Goal: Task Accomplishment & Management: Use online tool/utility

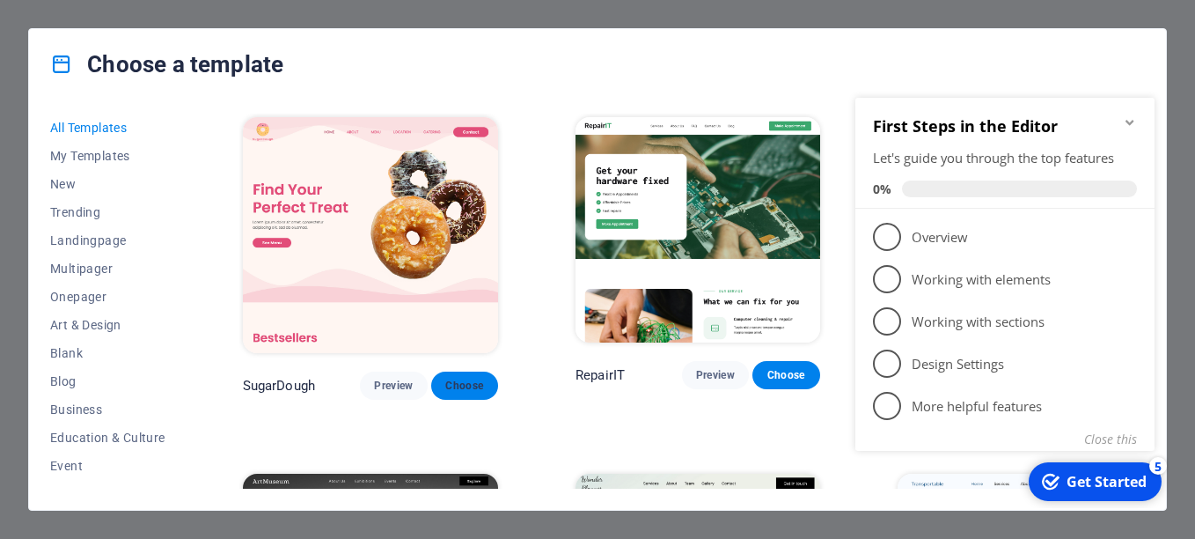
click at [456, 382] on span "Choose" at bounding box center [464, 386] width 39 height 14
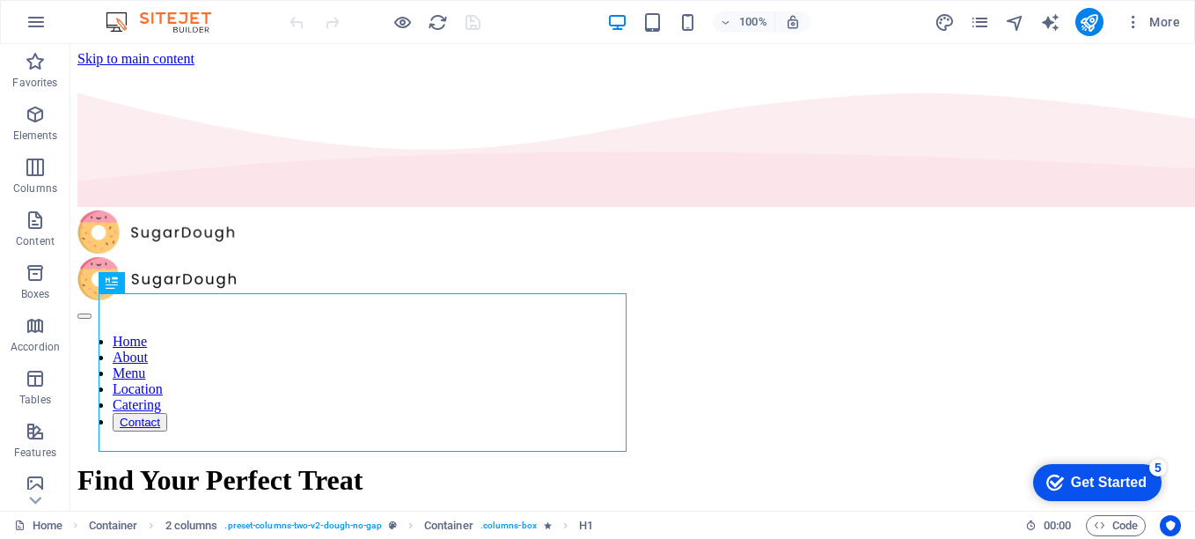
click at [1088, 475] on div "Get Started" at bounding box center [1109, 482] width 76 height 16
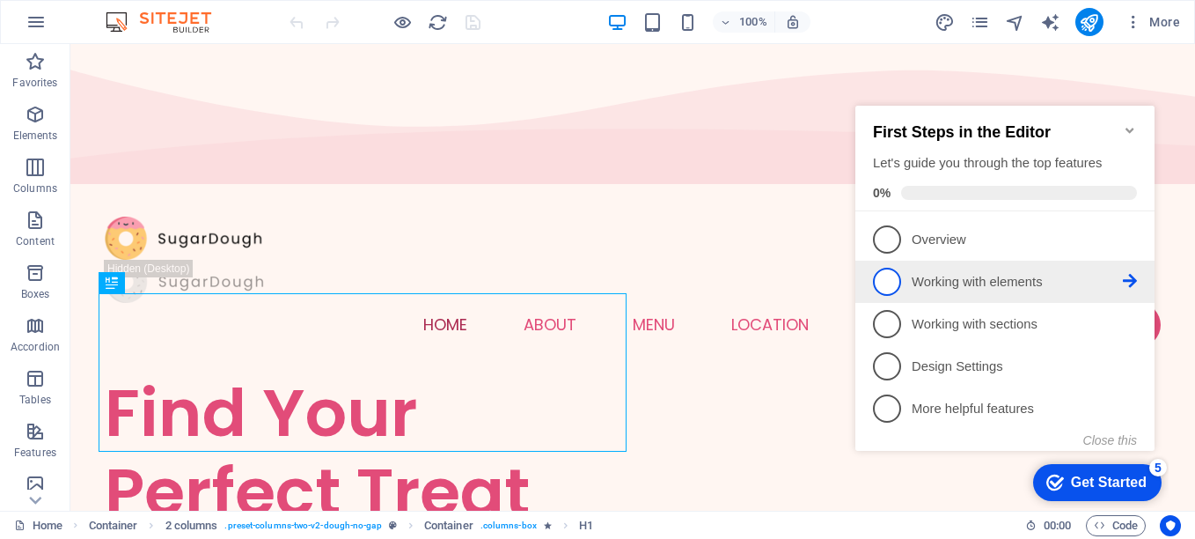
click at [887, 282] on span "2" at bounding box center [887, 282] width 28 height 28
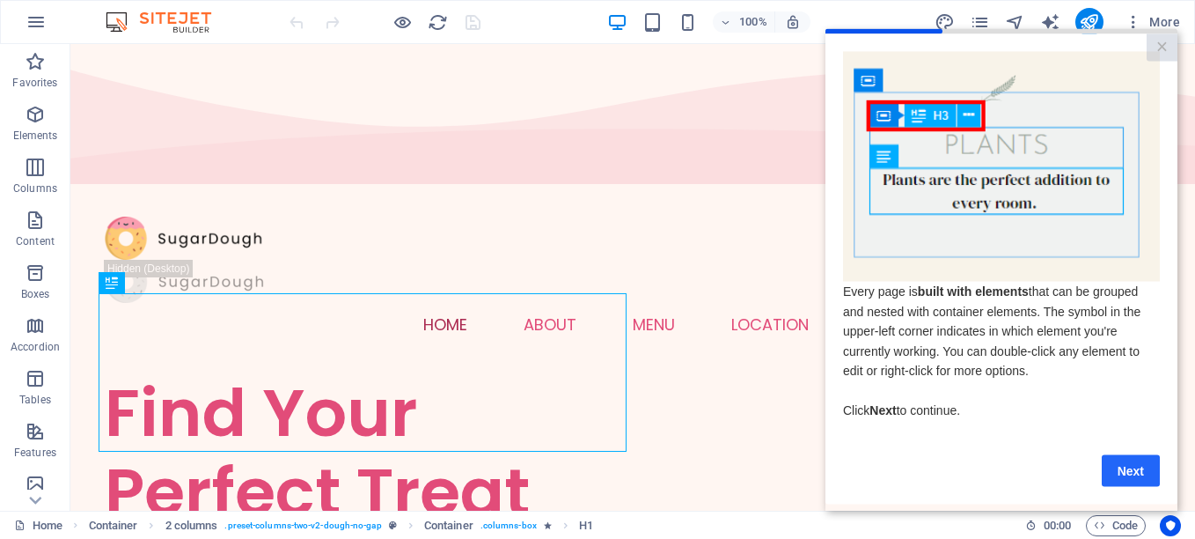
click at [1129, 475] on link "Next" at bounding box center [1131, 470] width 58 height 32
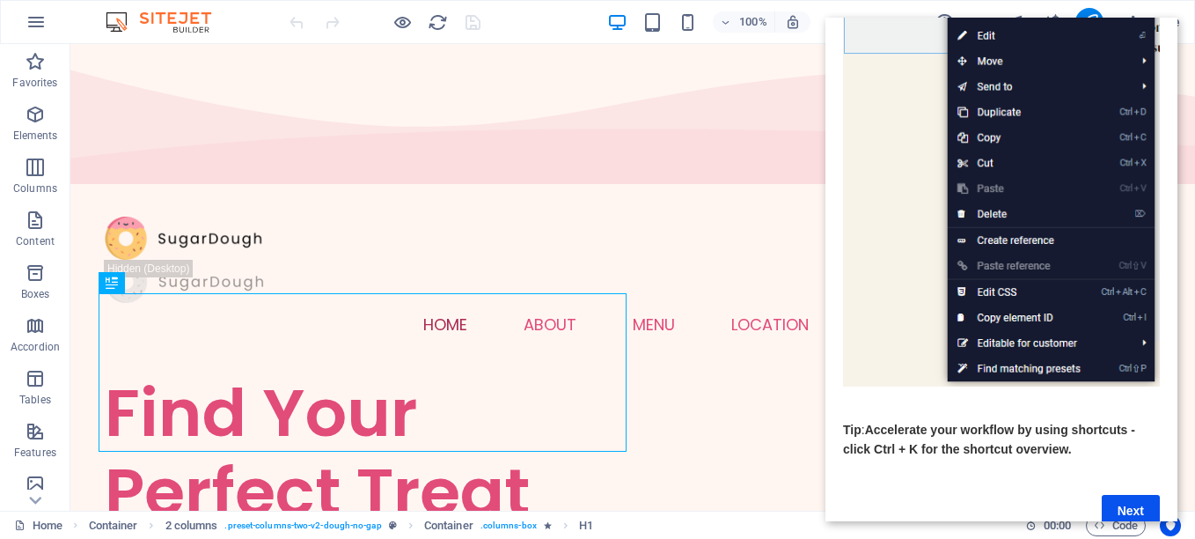
scroll to position [260, 0]
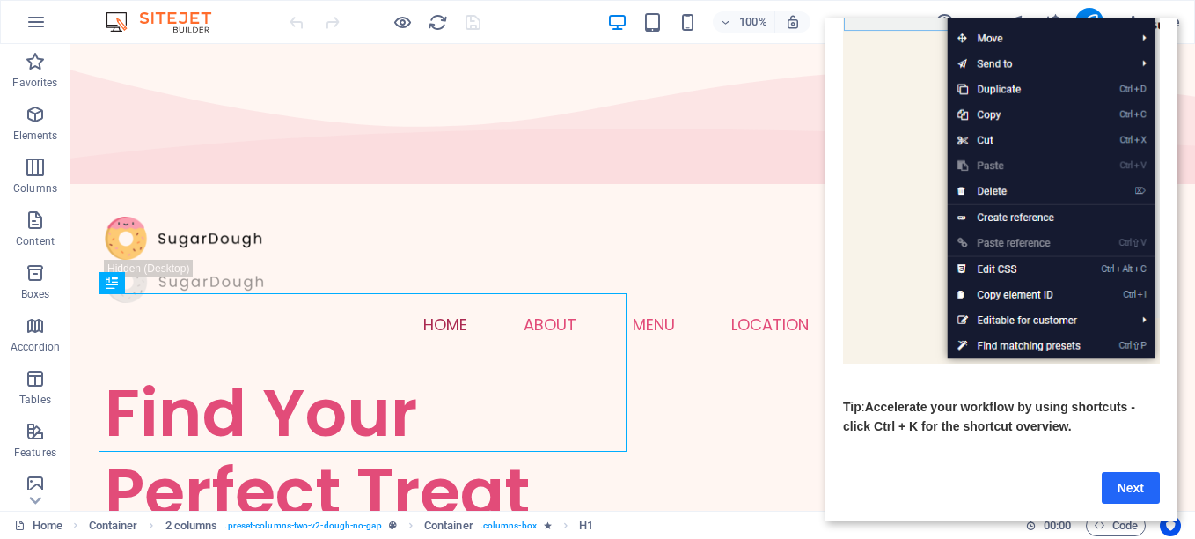
click at [1112, 472] on link "Next" at bounding box center [1131, 488] width 58 height 32
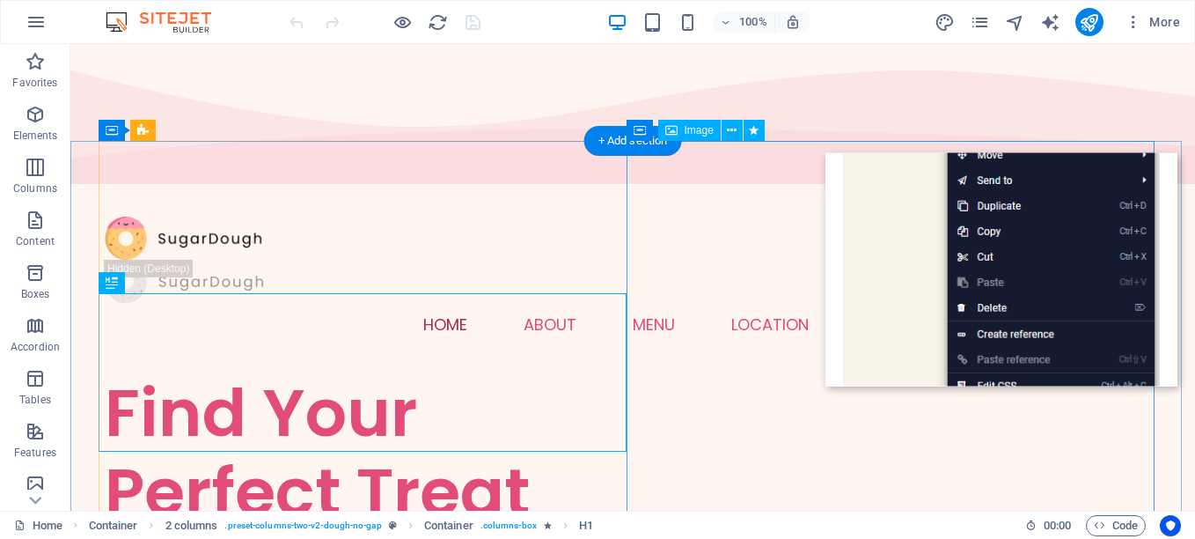
scroll to position [0, 0]
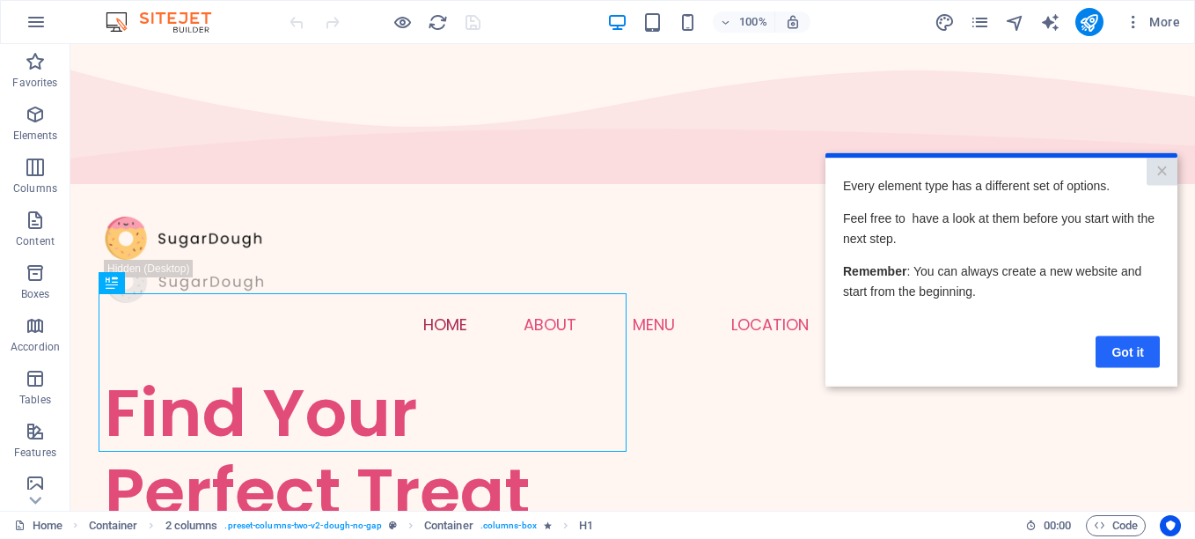
click at [1125, 357] on link "Got it" at bounding box center [1128, 351] width 64 height 32
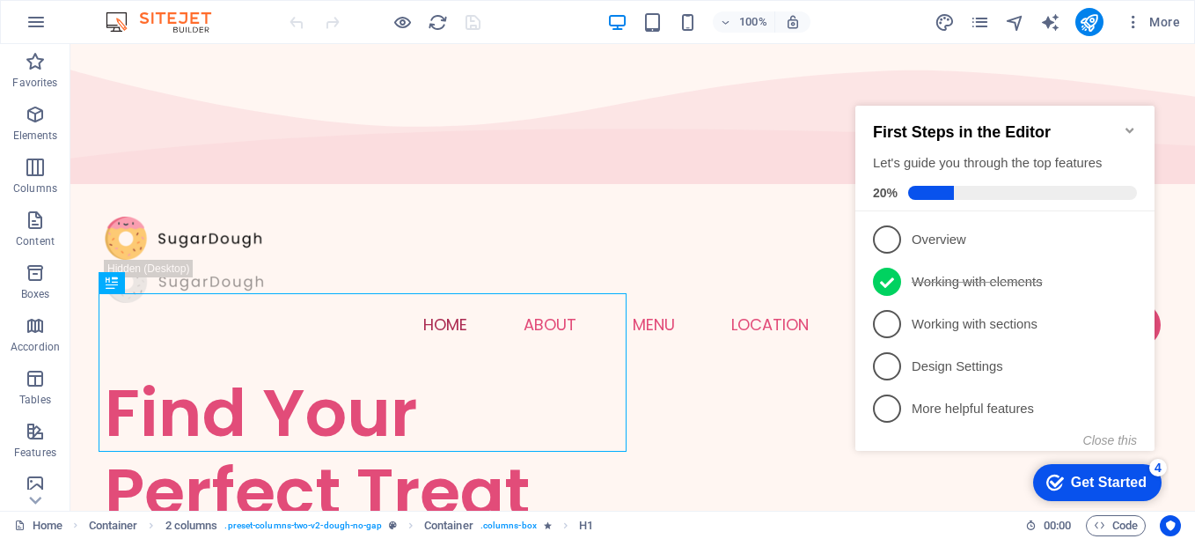
click at [1099, 490] on div "Get Started" at bounding box center [1109, 482] width 76 height 16
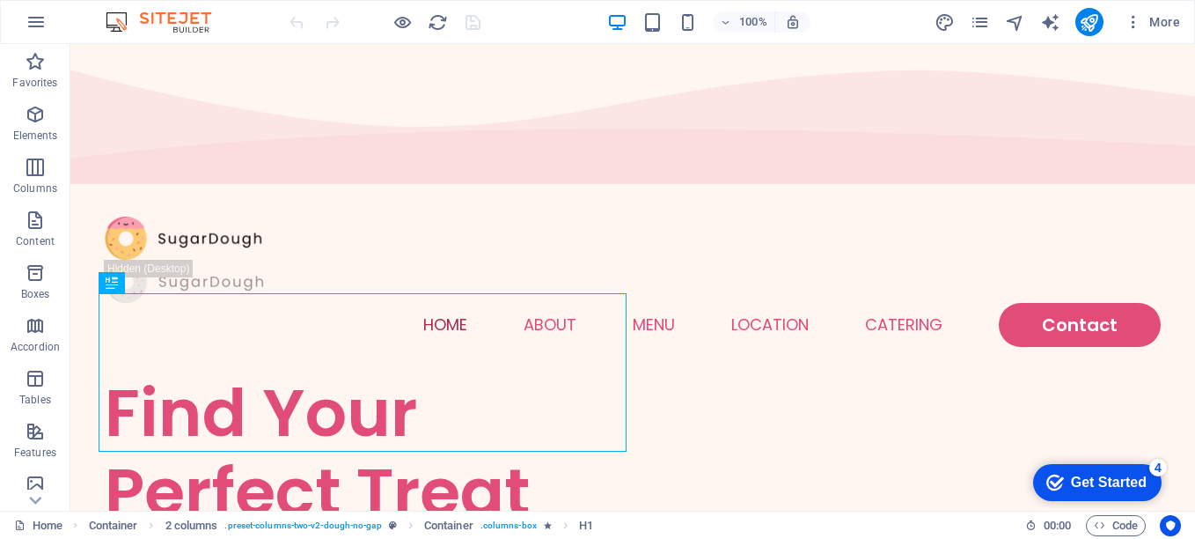
click at [1094, 467] on div "checkmark Get Started 4" at bounding box center [1097, 482] width 129 height 37
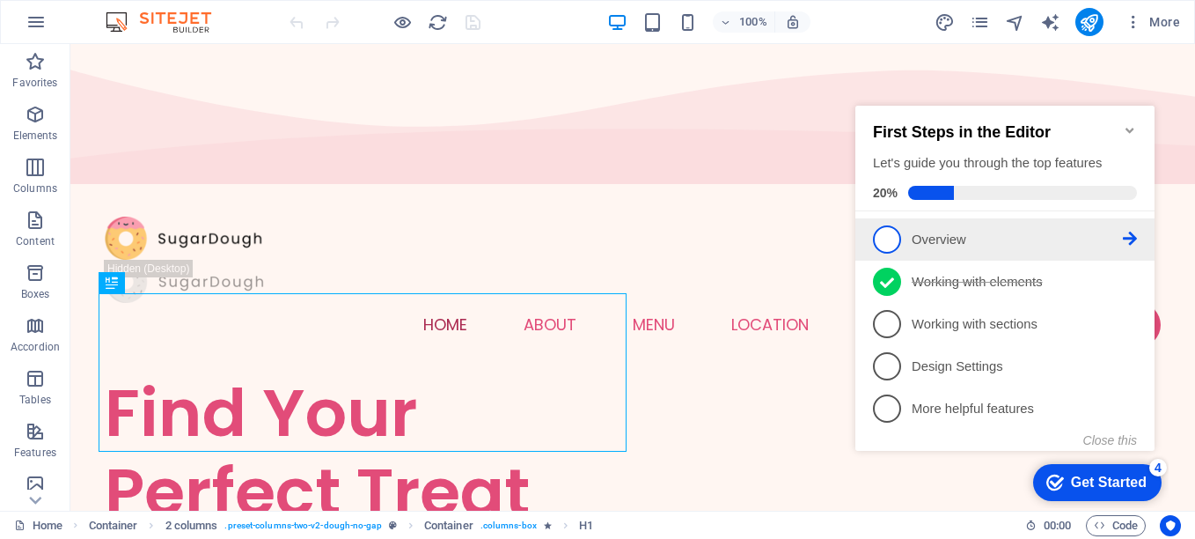
click at [880, 249] on span "1" at bounding box center [887, 239] width 28 height 28
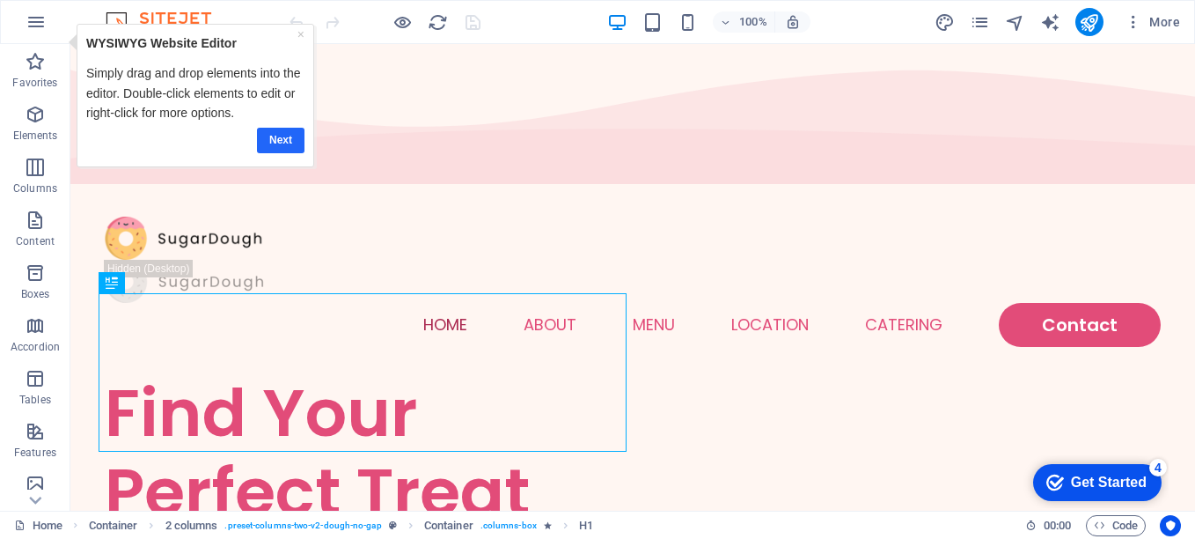
click at [273, 142] on link "Next" at bounding box center [281, 141] width 48 height 26
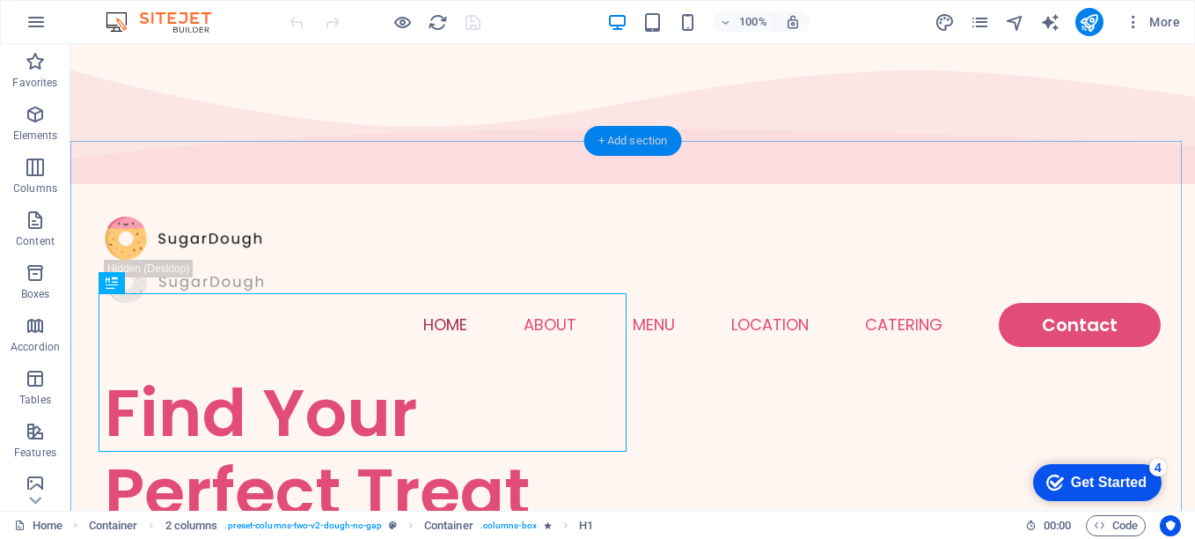
click at [605, 136] on div "+ Add section" at bounding box center [633, 141] width 98 height 30
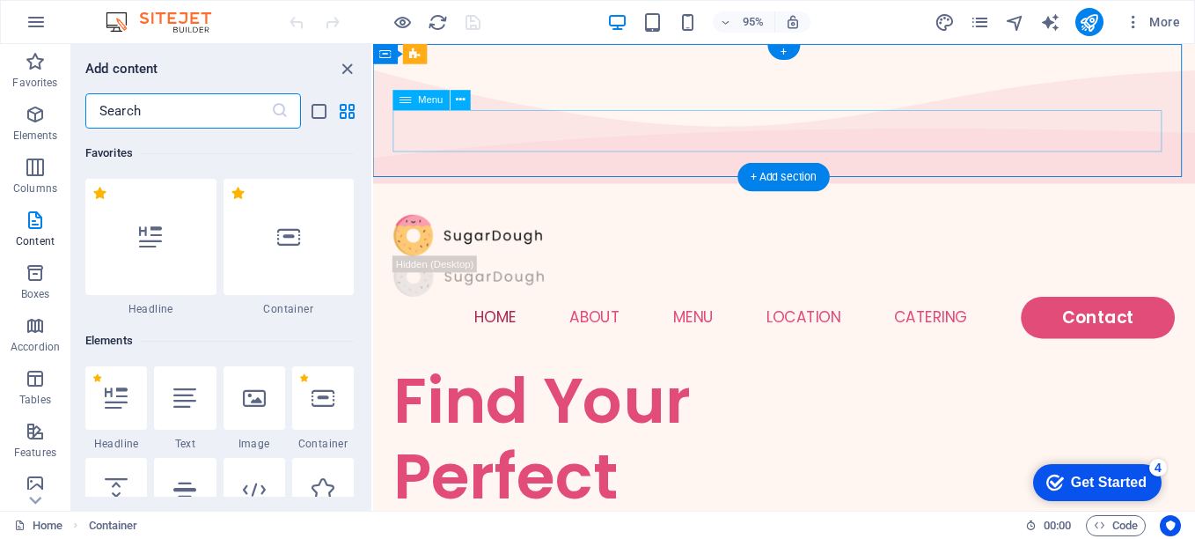
scroll to position [3080, 0]
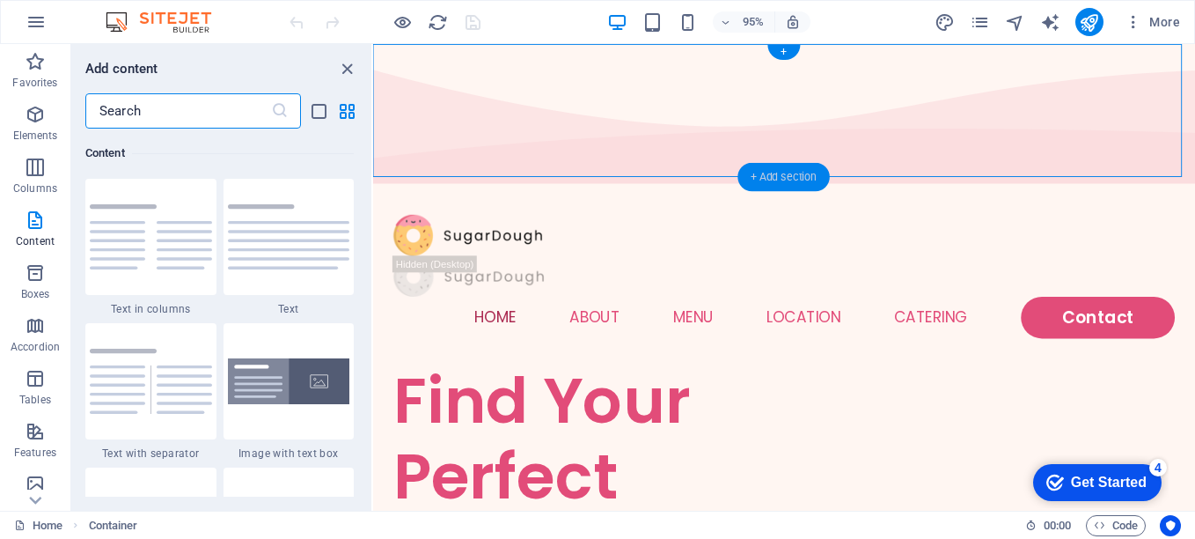
click at [772, 190] on div "+ Add section" at bounding box center [784, 177] width 92 height 28
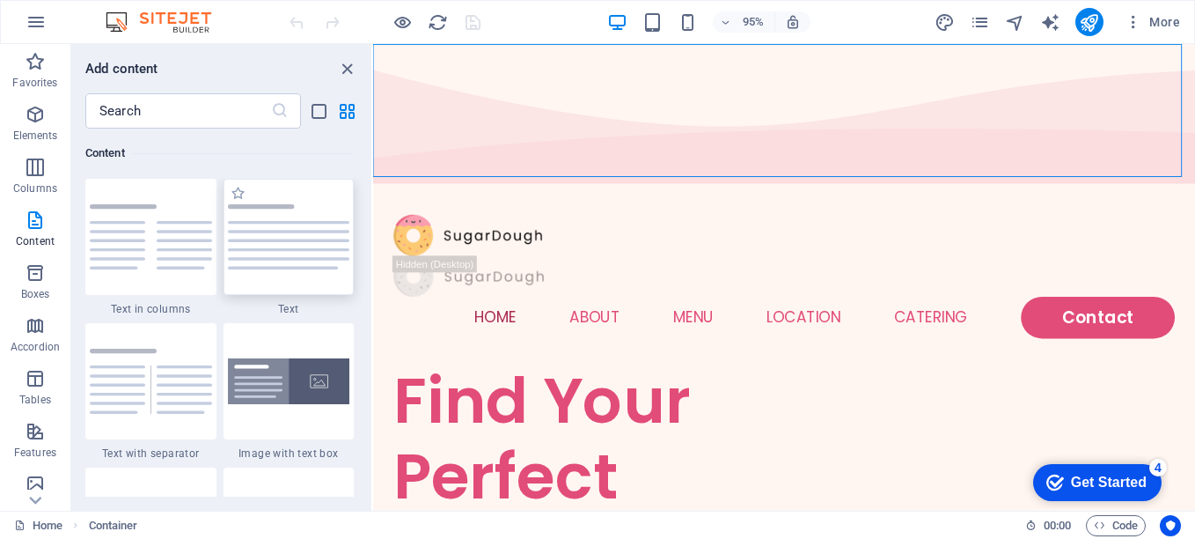
drag, startPoint x: 314, startPoint y: 276, endPoint x: 103, endPoint y: 278, distance: 211.3
click at [314, 276] on div at bounding box center [289, 237] width 131 height 116
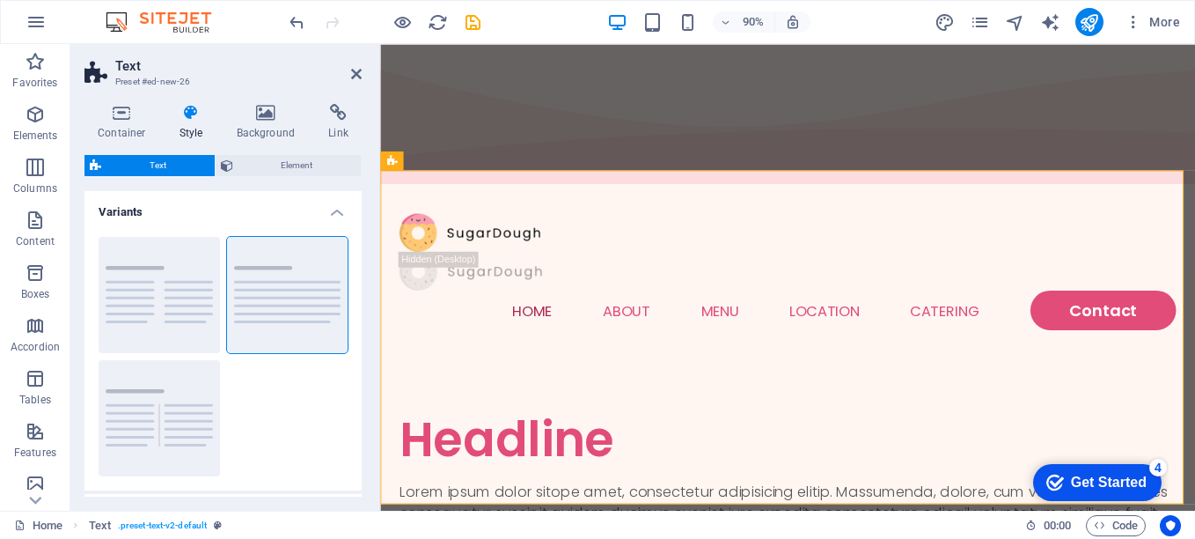
click at [1087, 495] on div "checkmark Get Started 4" at bounding box center [1097, 482] width 129 height 37
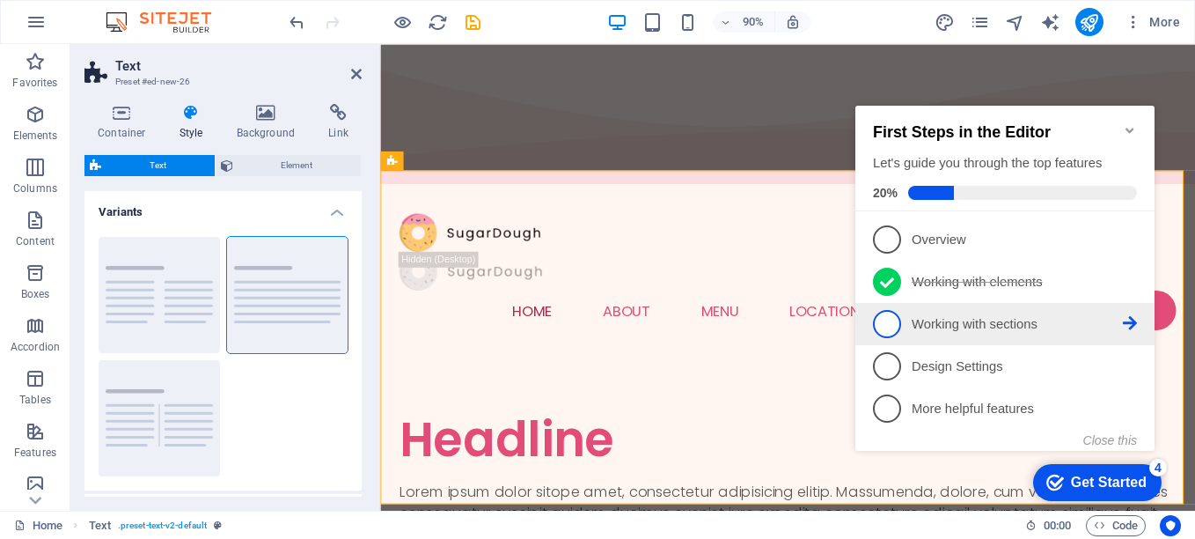
click at [878, 320] on span "3" at bounding box center [887, 324] width 28 height 28
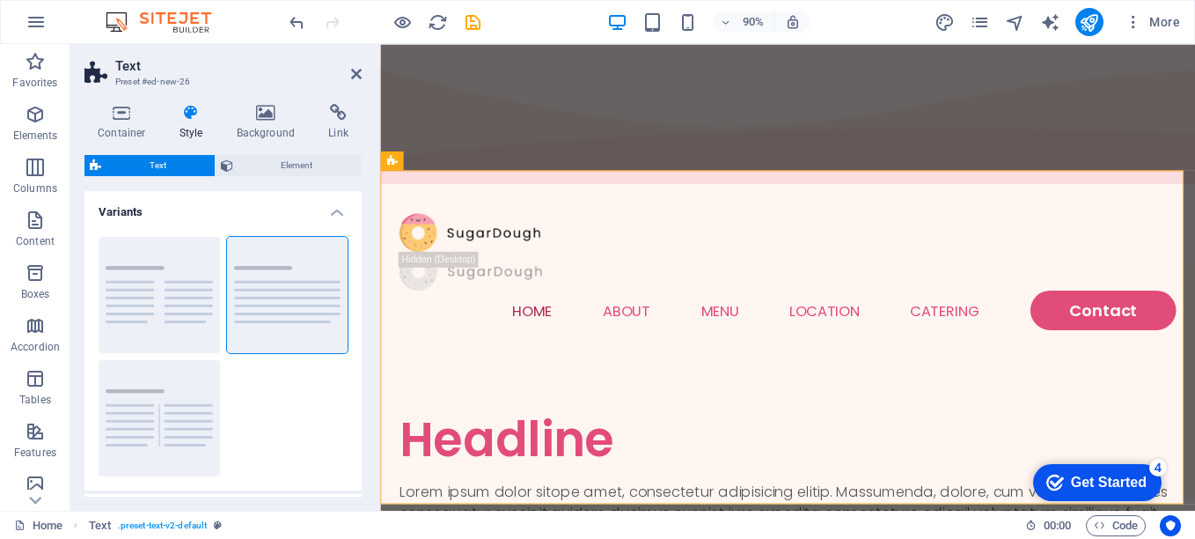
scroll to position [0, 0]
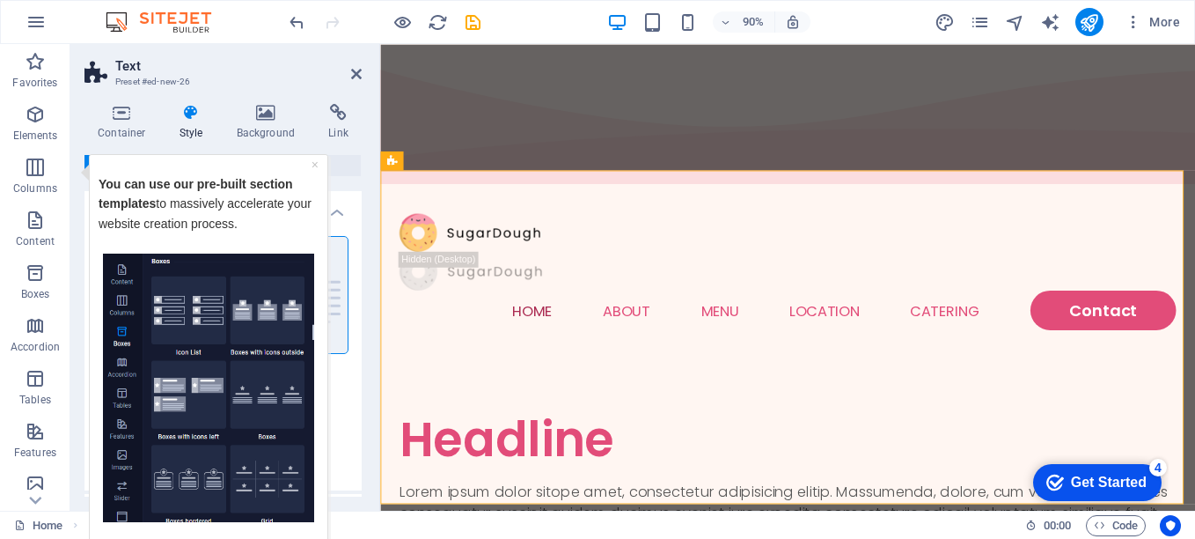
click at [1062, 471] on div "checkmark Get Started 4" at bounding box center [1097, 482] width 129 height 37
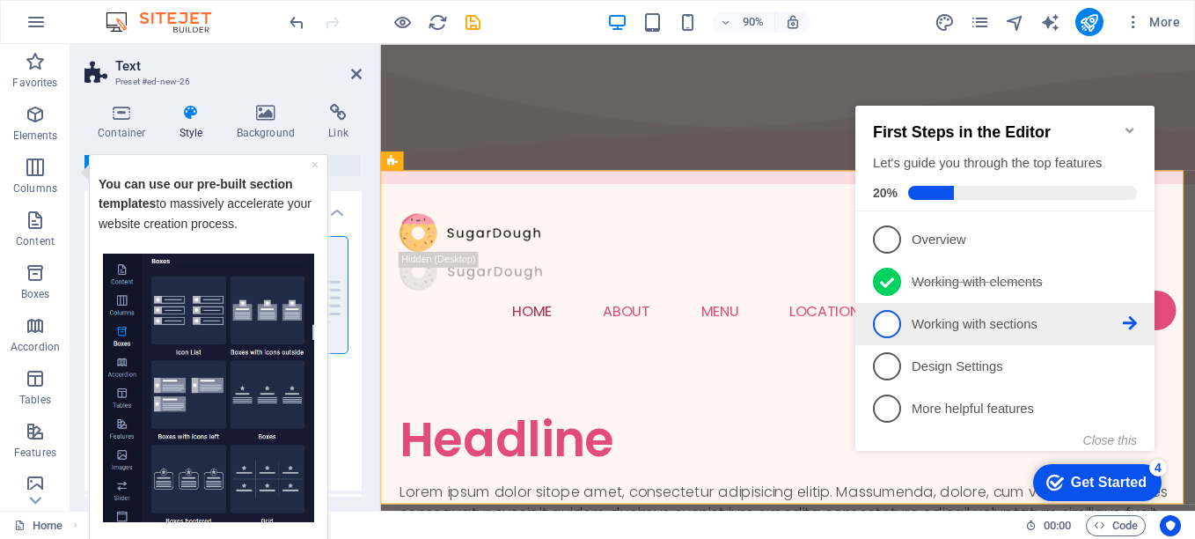
click at [1125, 310] on link "3 Working with sections - incomplete" at bounding box center [1005, 324] width 264 height 28
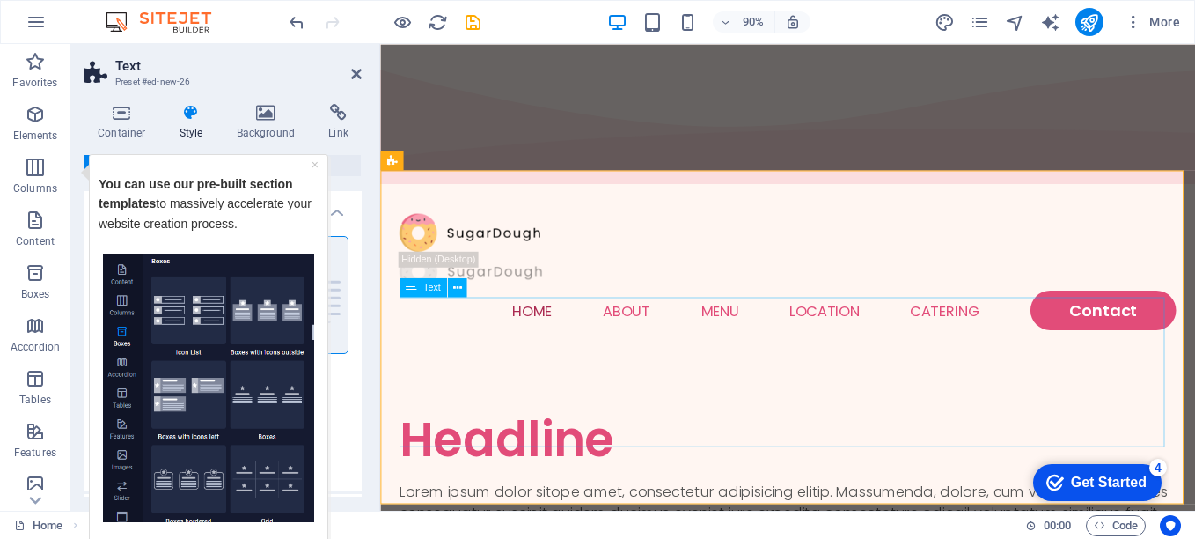
click at [432, 294] on div "Text" at bounding box center [424, 287] width 48 height 19
click at [239, 355] on img "Tooltip" at bounding box center [208, 387] width 211 height 269
click at [186, 323] on img "Tooltip" at bounding box center [208, 387] width 211 height 269
click at [1076, 481] on div "Get Started" at bounding box center [1109, 482] width 76 height 16
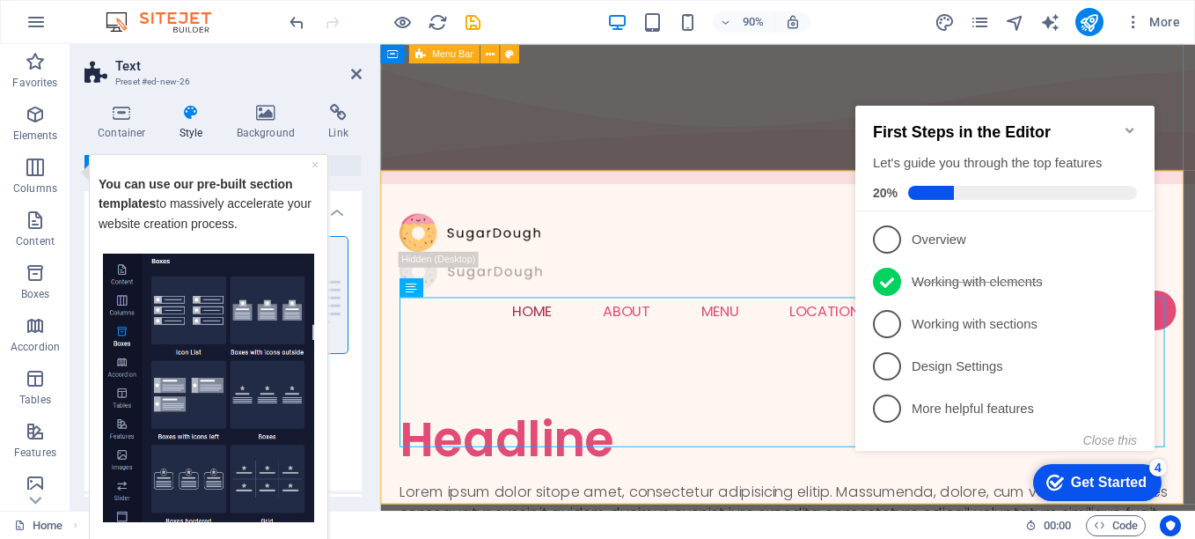
click at [747, 206] on div "Home About Menu Location Catering Contact" at bounding box center [833, 297] width 906 height 183
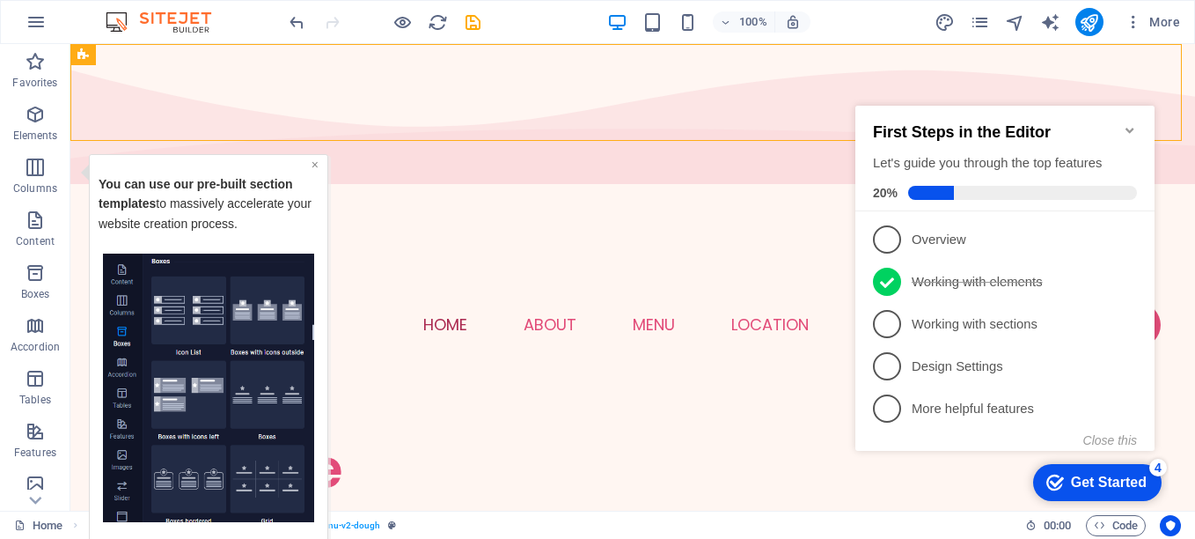
click at [312, 168] on link "×" at bounding box center [315, 164] width 7 height 14
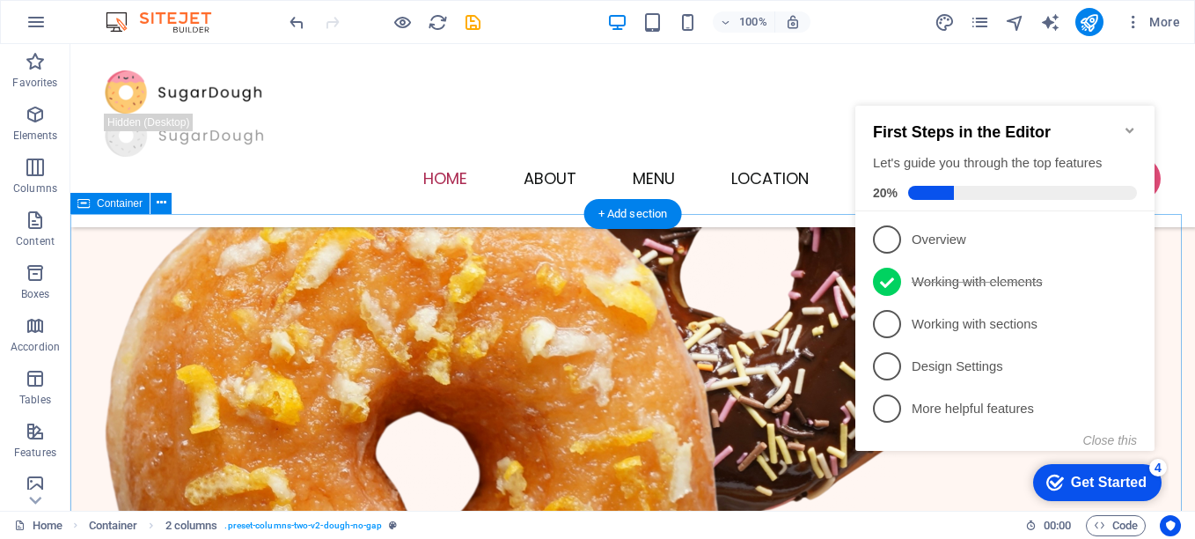
scroll to position [1043, 0]
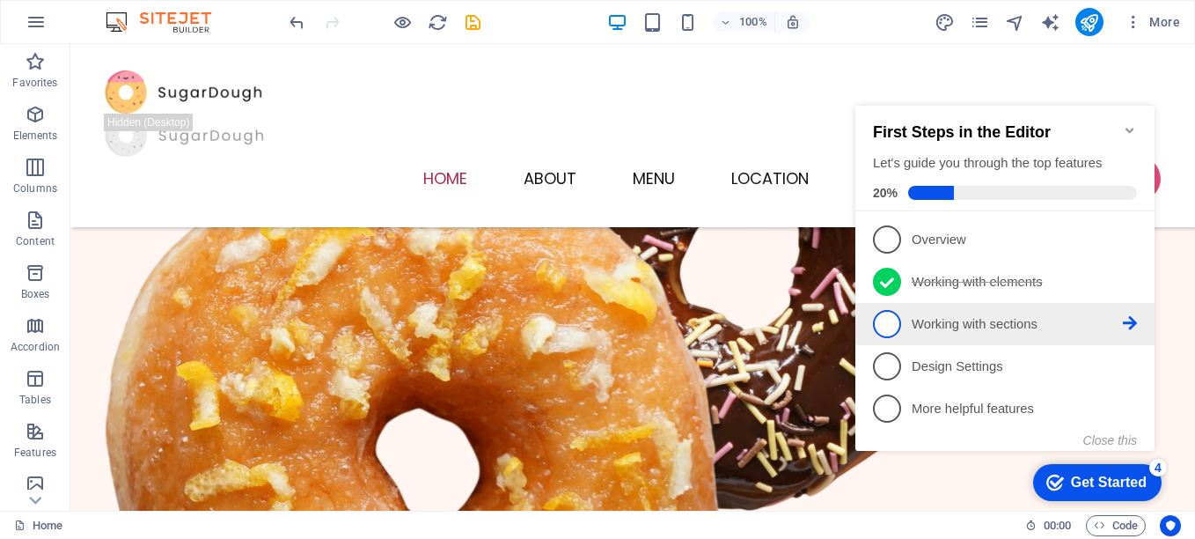
click at [894, 312] on span "3" at bounding box center [887, 324] width 28 height 28
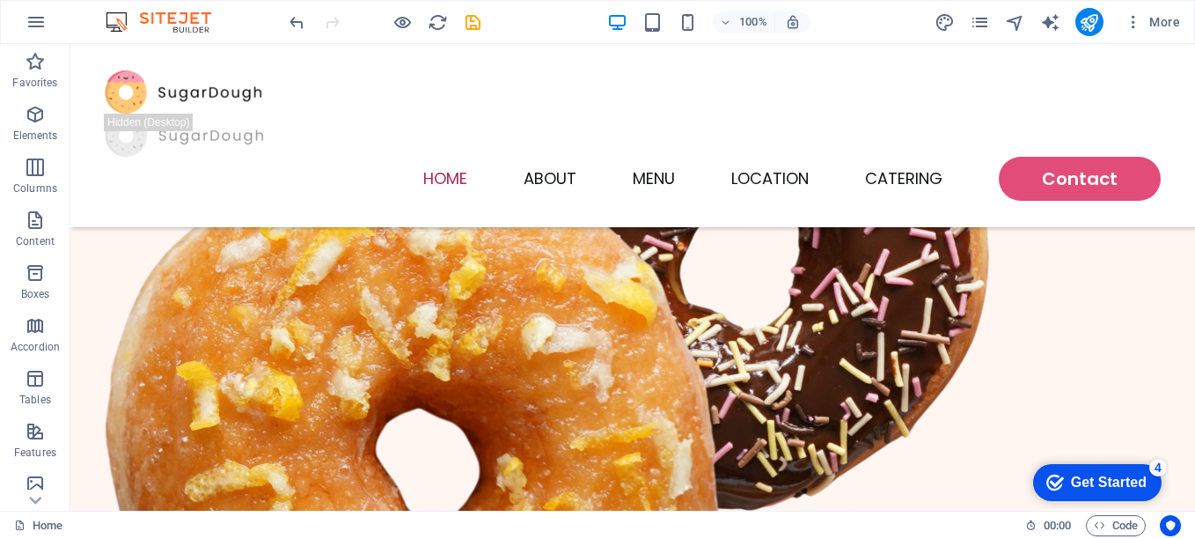
scroll to position [0, 0]
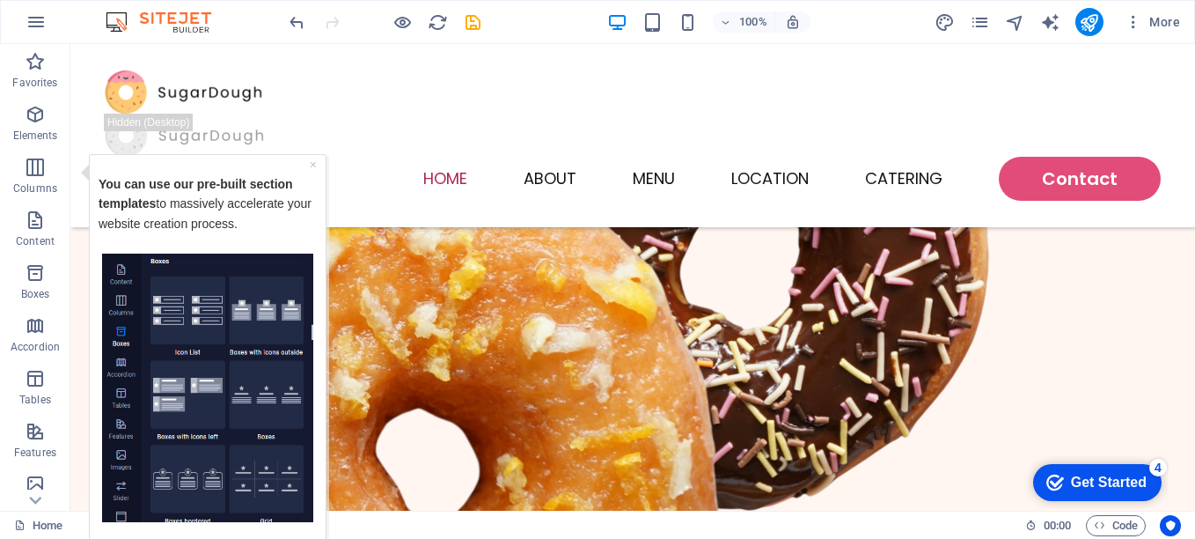
click at [1082, 489] on div "Get Started" at bounding box center [1109, 482] width 76 height 16
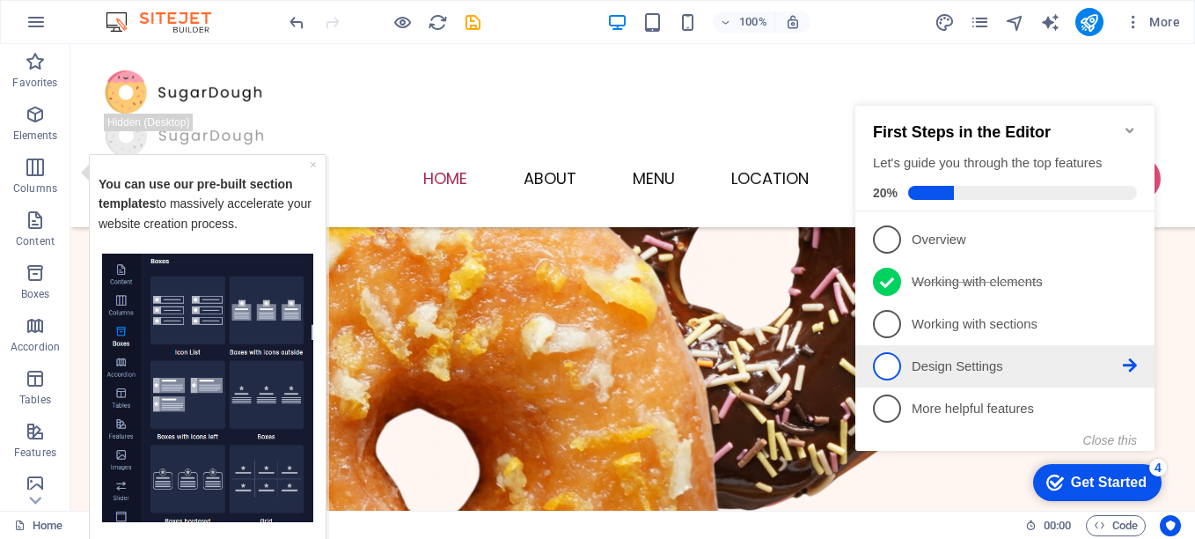
click at [889, 361] on span "4" at bounding box center [887, 366] width 28 height 28
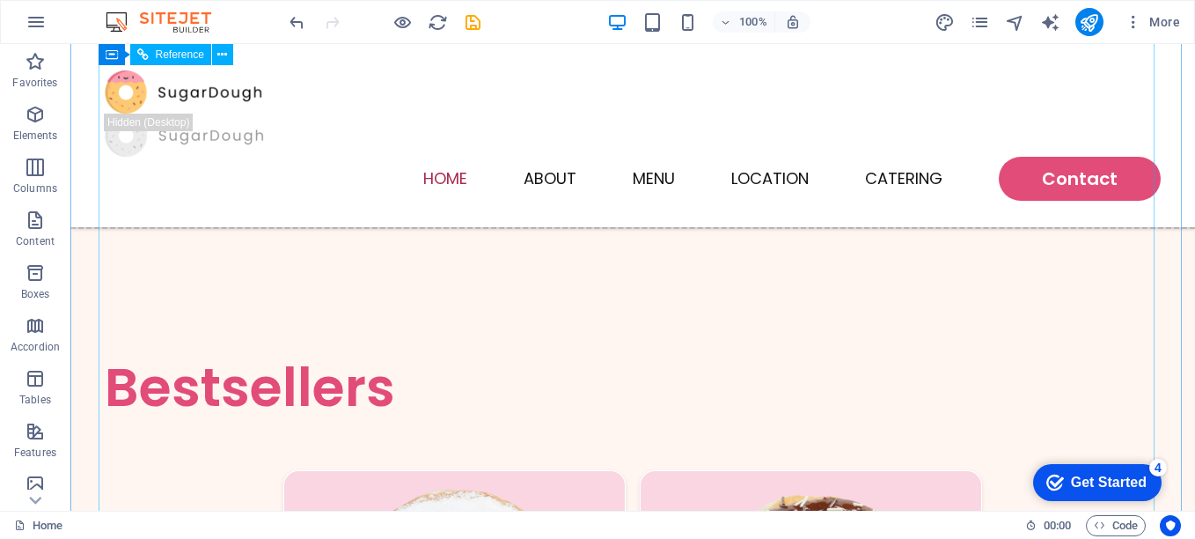
scroll to position [1956, 0]
click at [1063, 480] on div "checkmark Get Started 4" at bounding box center [1097, 483] width 100 height 18
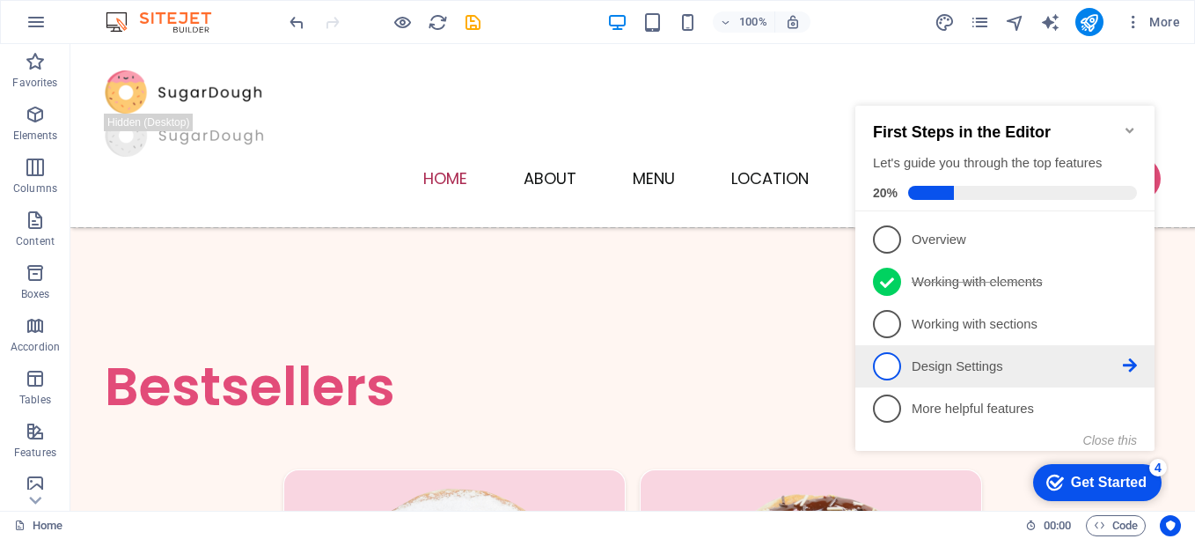
click at [1129, 359] on icon at bounding box center [1130, 365] width 14 height 14
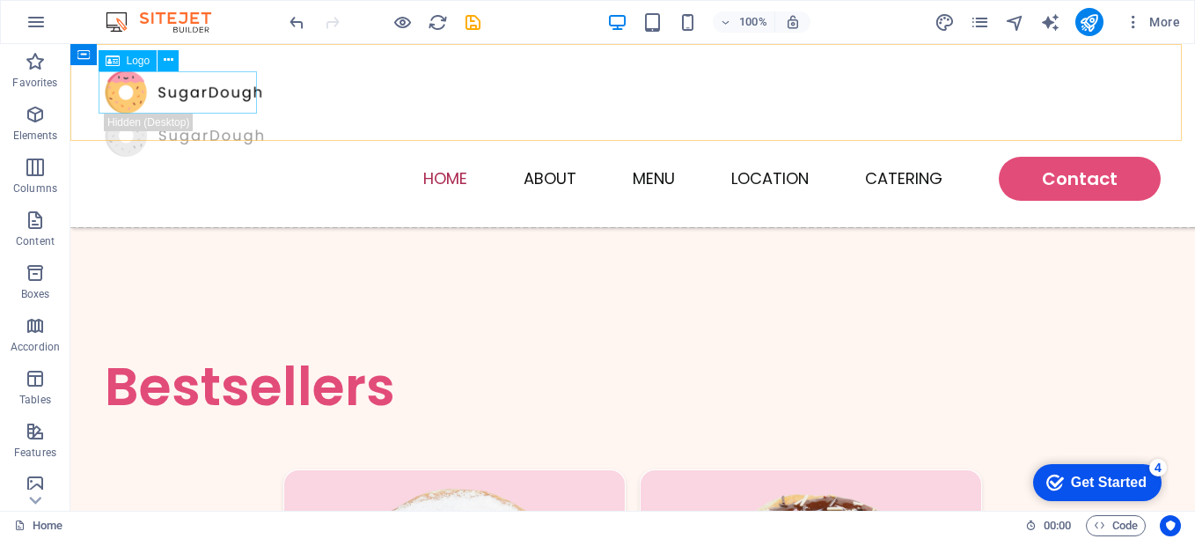
click at [125, 83] on div at bounding box center [633, 91] width 1056 height 43
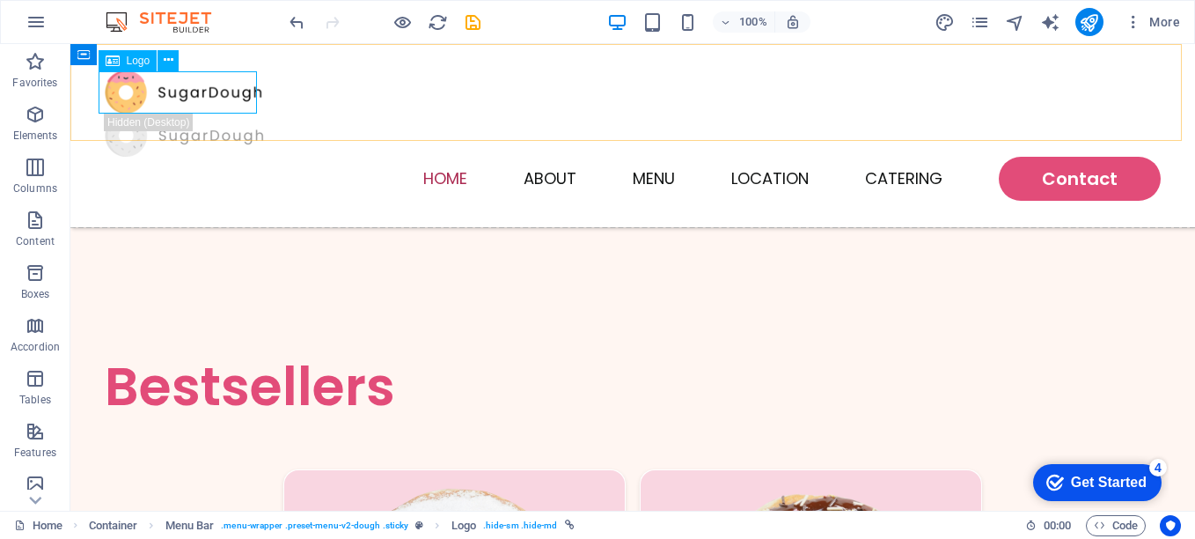
click at [115, 64] on icon at bounding box center [113, 60] width 14 height 21
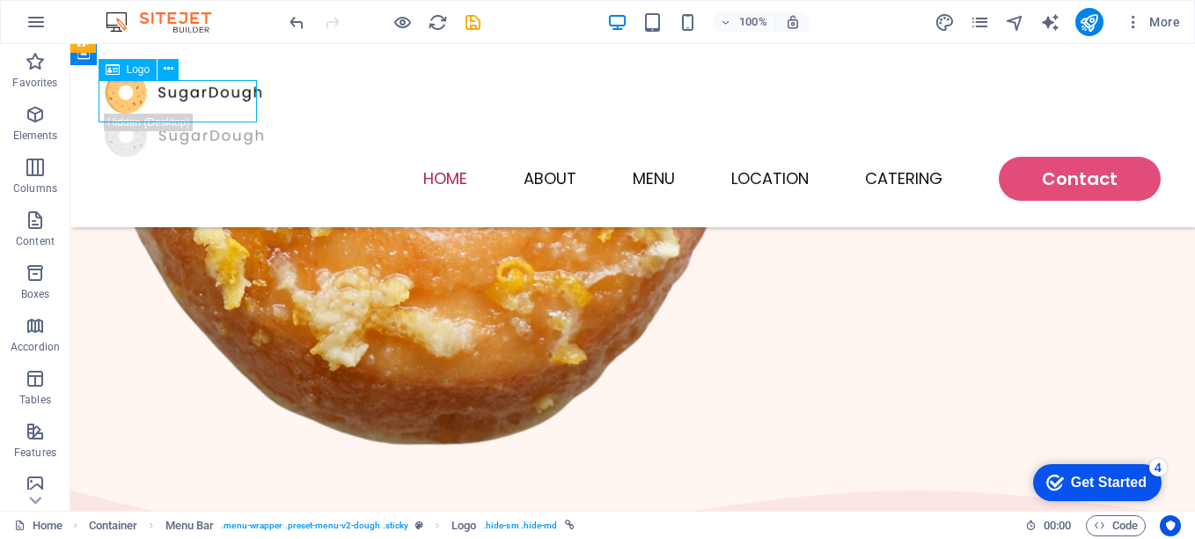
scroll to position [1310, 0]
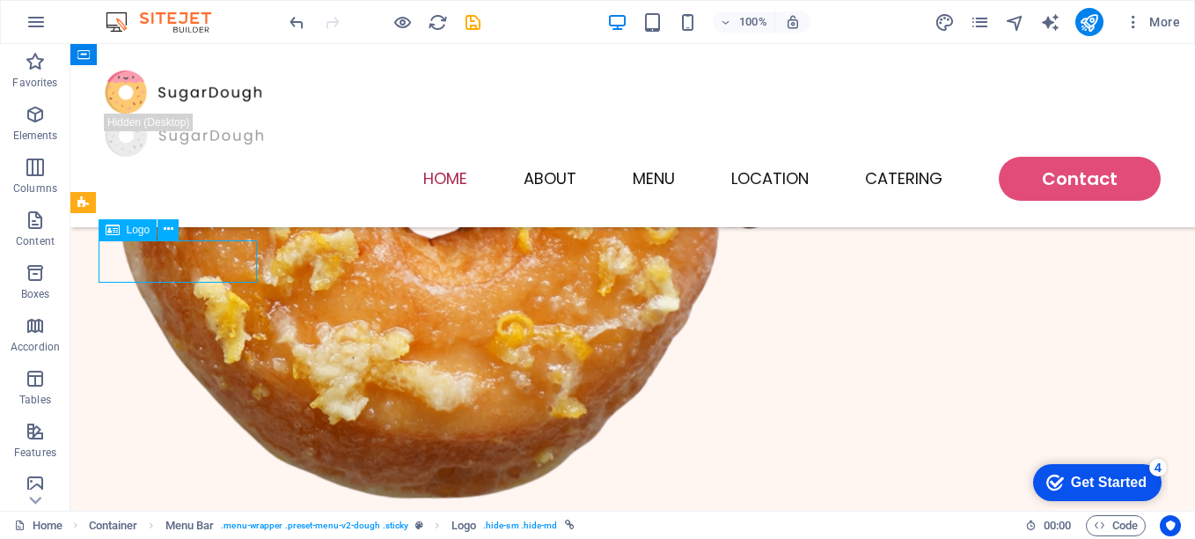
drag, startPoint x: 155, startPoint y: 79, endPoint x: 150, endPoint y: 87, distance: 9.5
click at [150, 87] on div at bounding box center [633, 91] width 1056 height 43
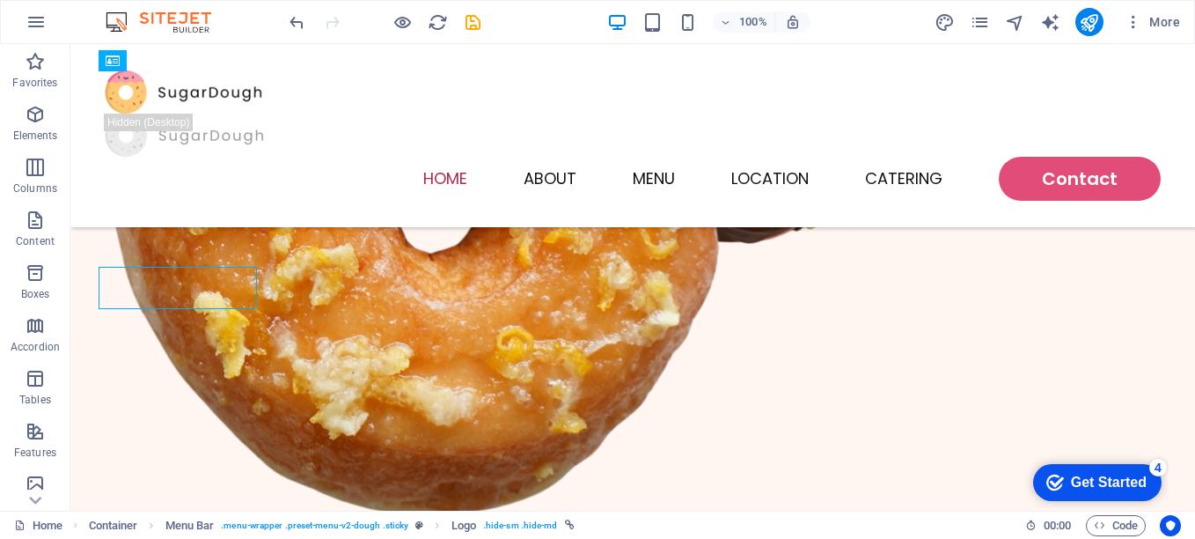
click at [1092, 476] on div "Get Started" at bounding box center [1109, 482] width 76 height 16
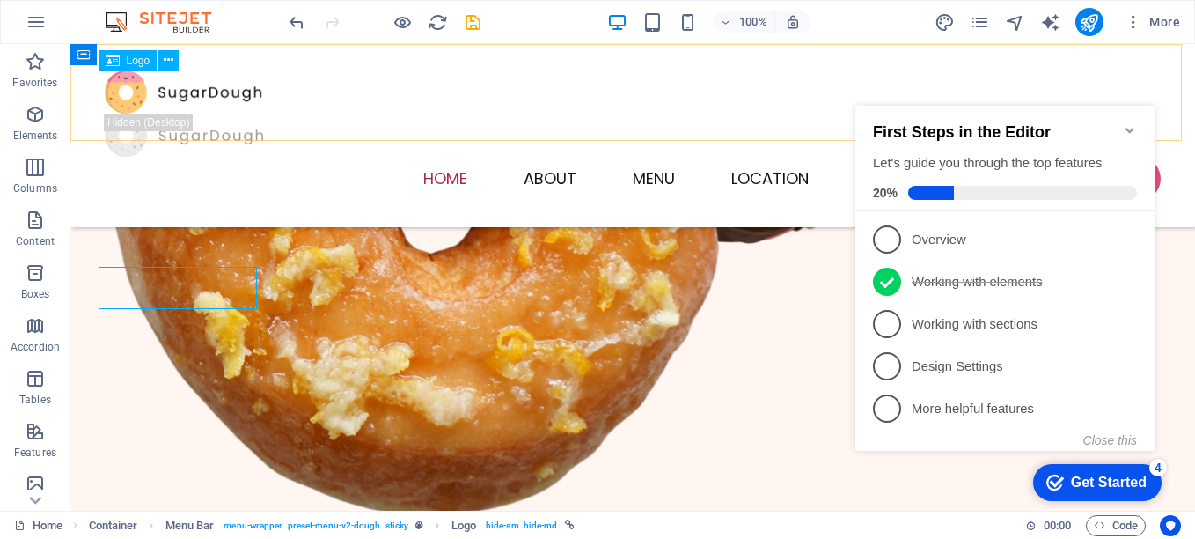
click at [115, 58] on icon at bounding box center [113, 60] width 14 height 21
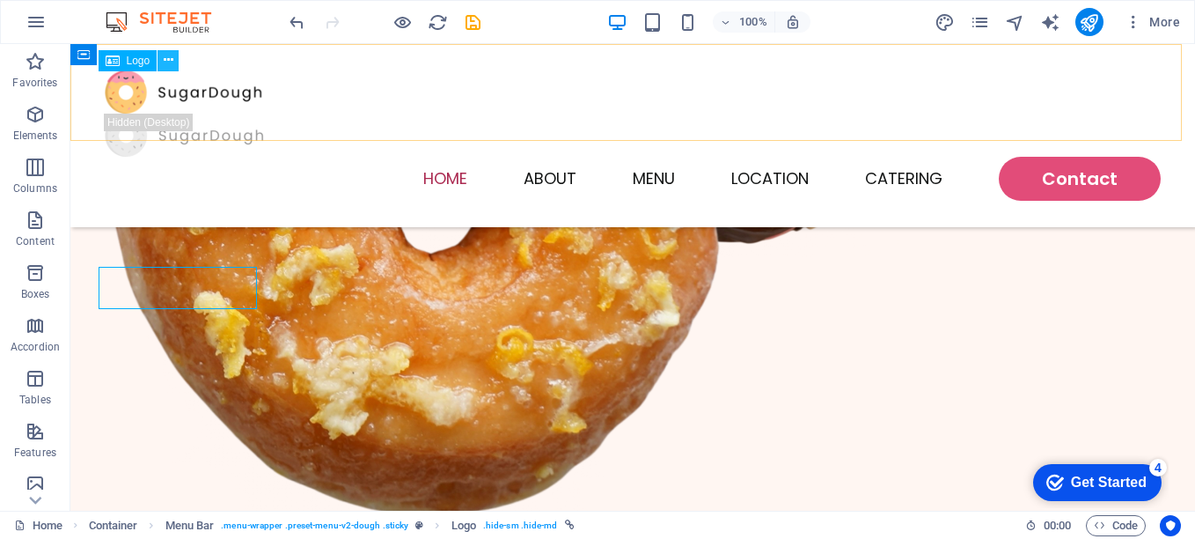
click at [162, 59] on button at bounding box center [168, 60] width 21 height 21
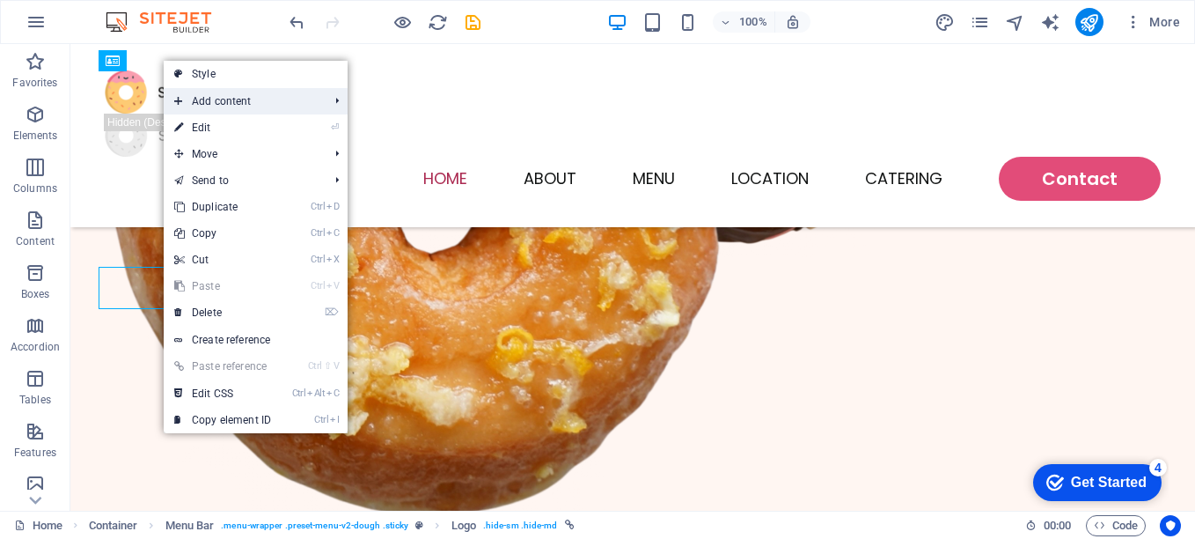
click at [200, 97] on span "Add content" at bounding box center [243, 101] width 158 height 26
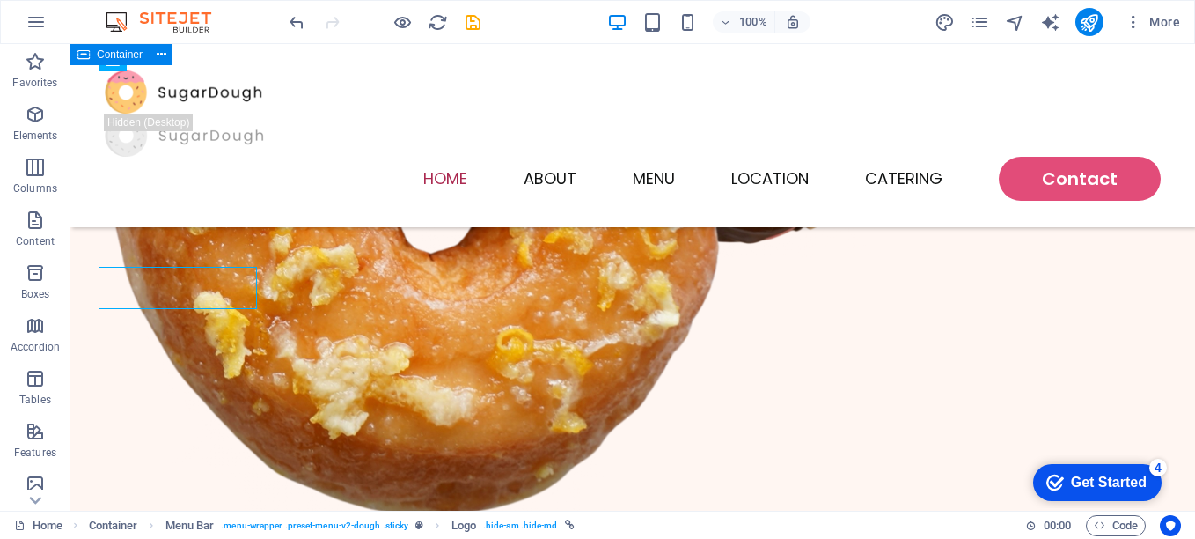
click at [80, 50] on icon at bounding box center [83, 54] width 12 height 21
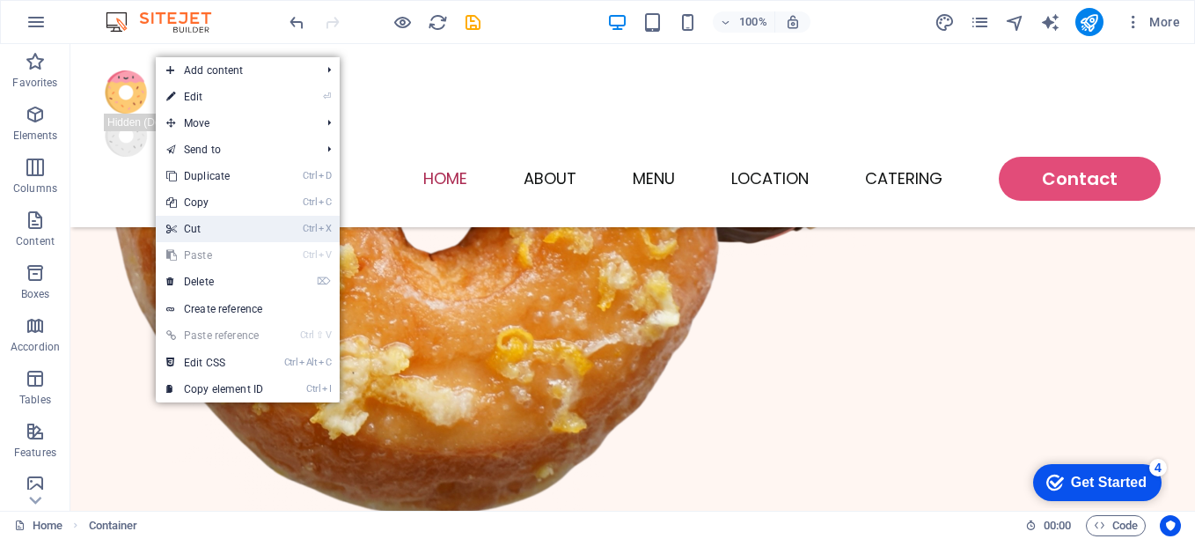
click at [250, 217] on link "Ctrl X Cut" at bounding box center [215, 229] width 118 height 26
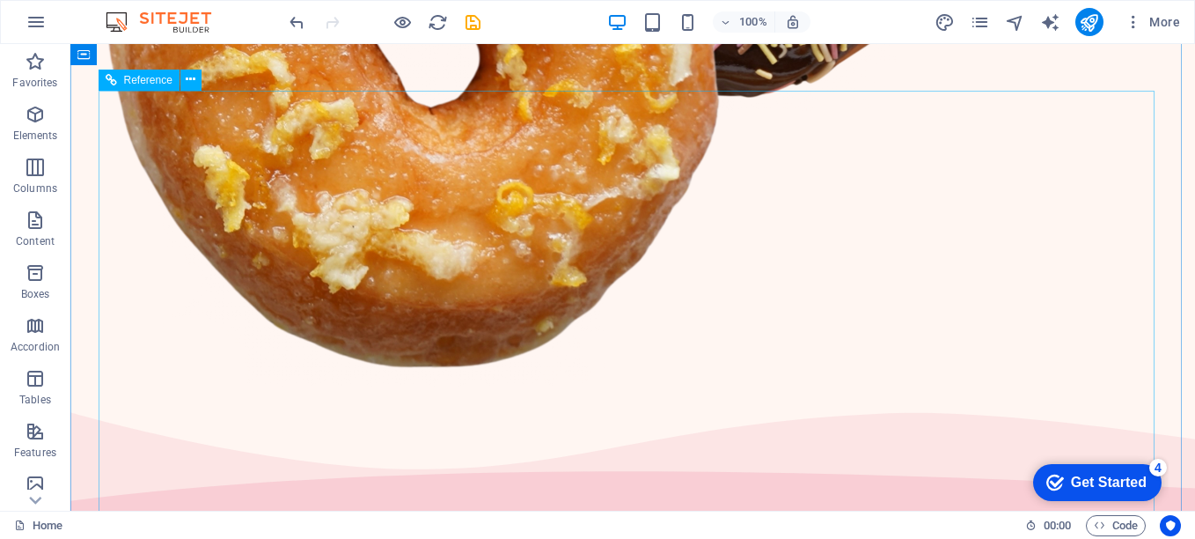
click at [1103, 475] on div "Get Started" at bounding box center [1109, 482] width 76 height 16
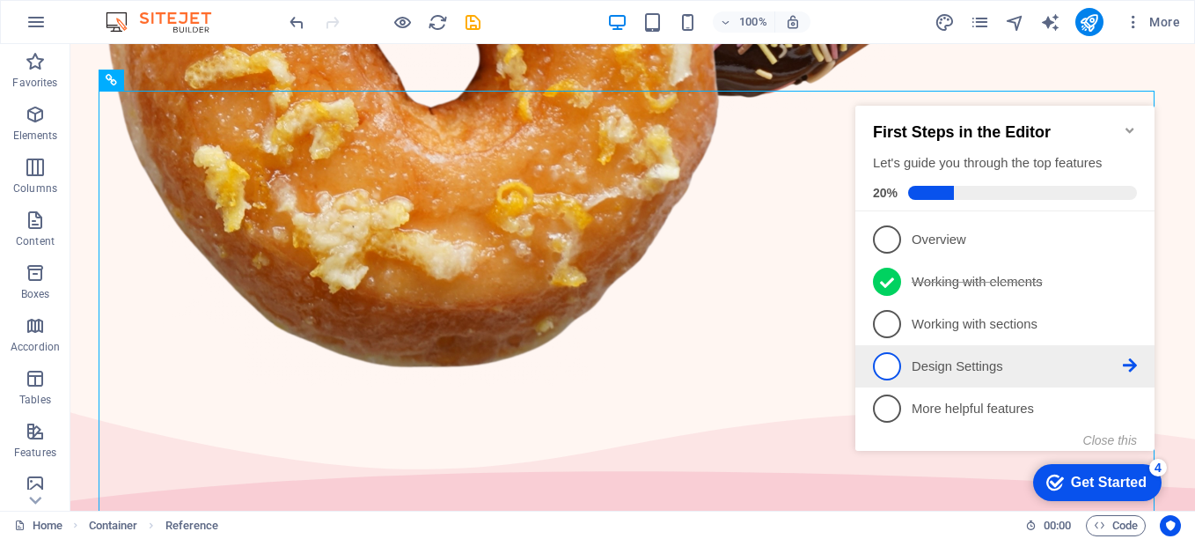
click at [900, 365] on span "4" at bounding box center [887, 366] width 28 height 28
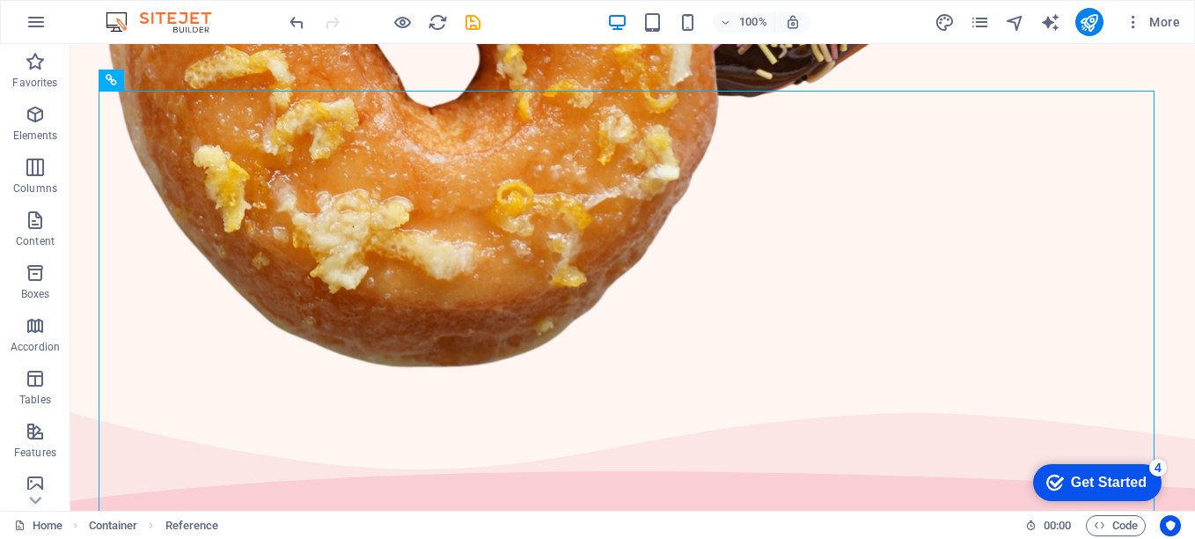
click at [1128, 488] on div "Get Started" at bounding box center [1109, 482] width 76 height 16
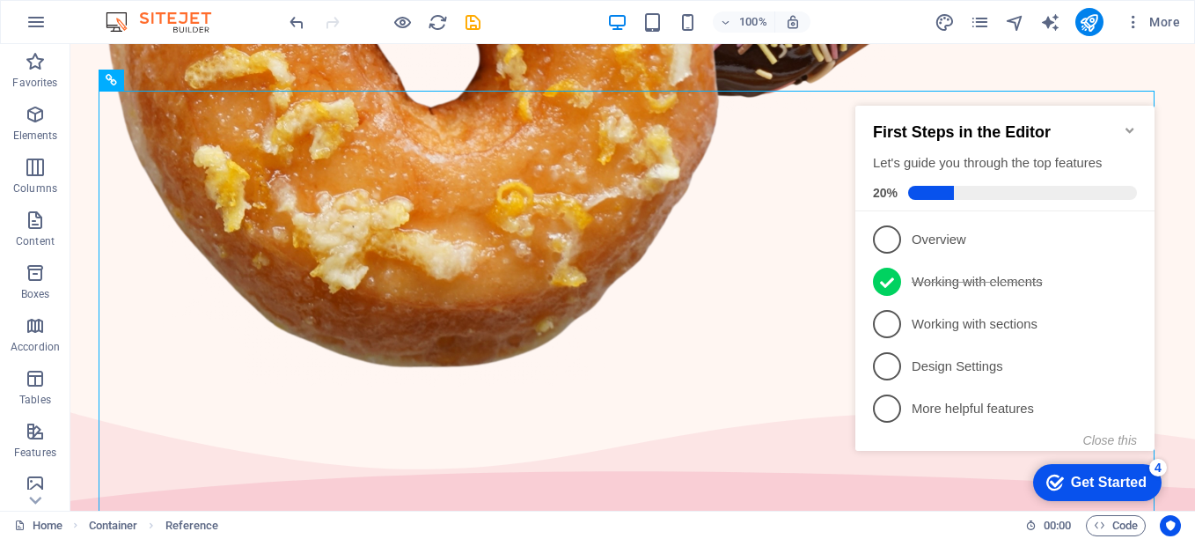
click at [1128, 123] on icon "Minimize checklist" at bounding box center [1130, 130] width 14 height 14
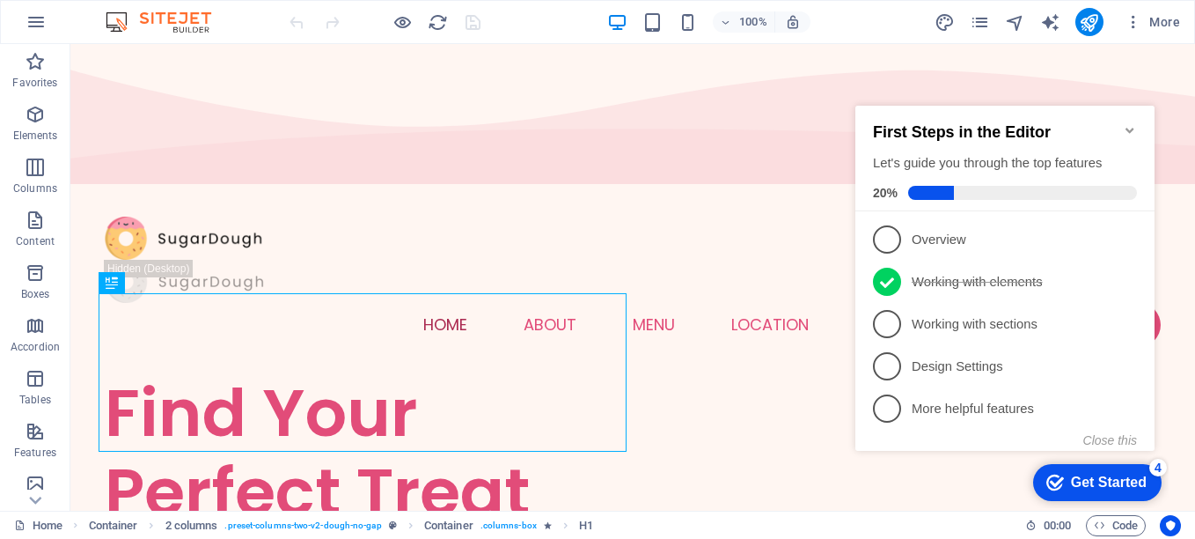
click at [1127, 123] on icon "Minimize checklist" at bounding box center [1130, 130] width 14 height 14
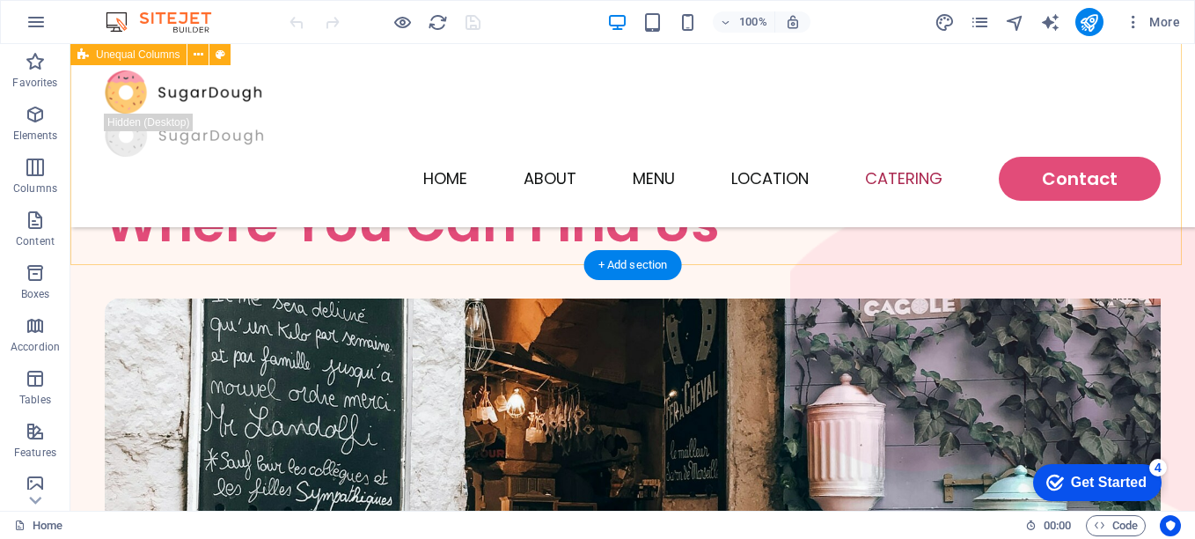
scroll to position [4576, 0]
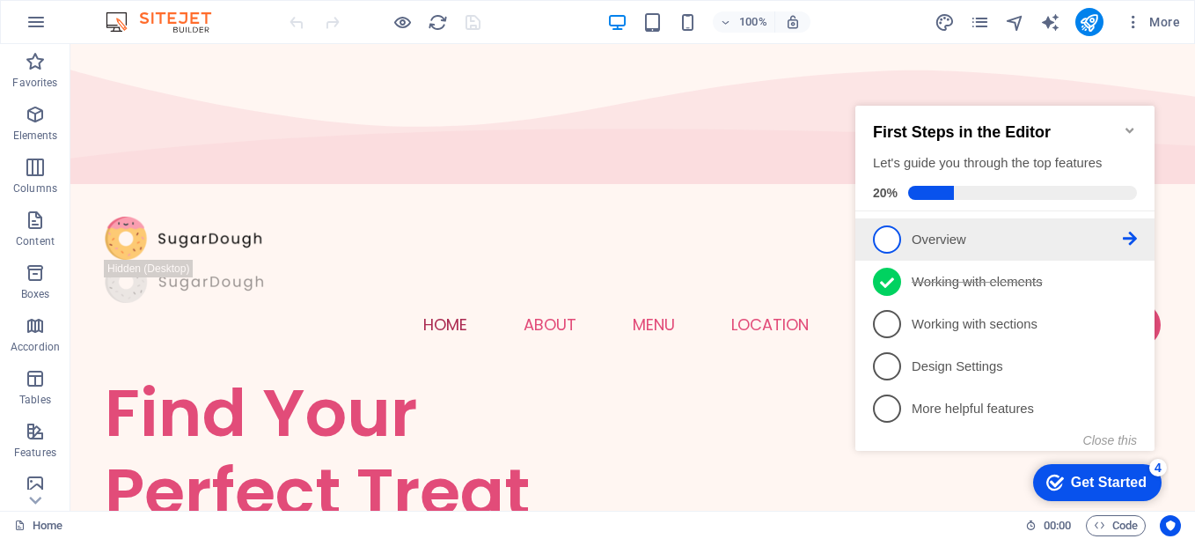
click at [892, 243] on span "1" at bounding box center [887, 239] width 28 height 28
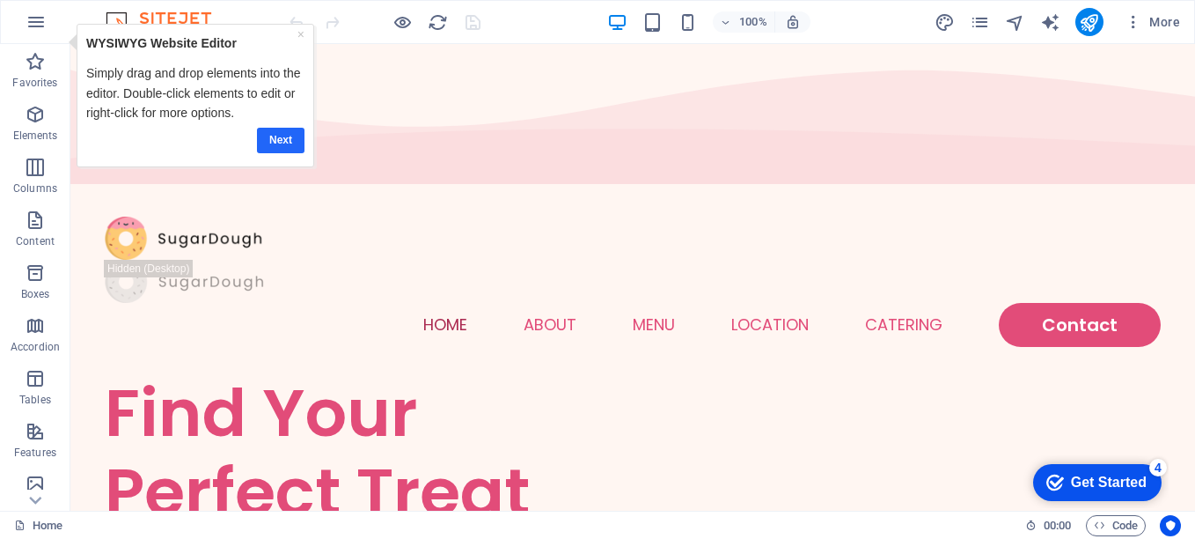
click at [274, 138] on link "Next" at bounding box center [281, 141] width 48 height 26
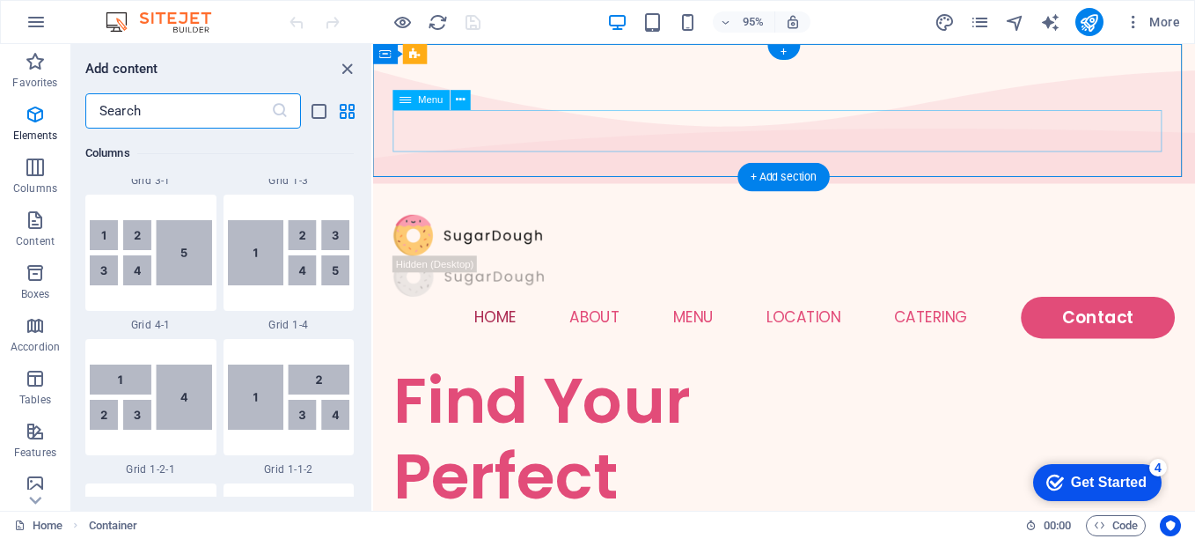
scroll to position [3080, 0]
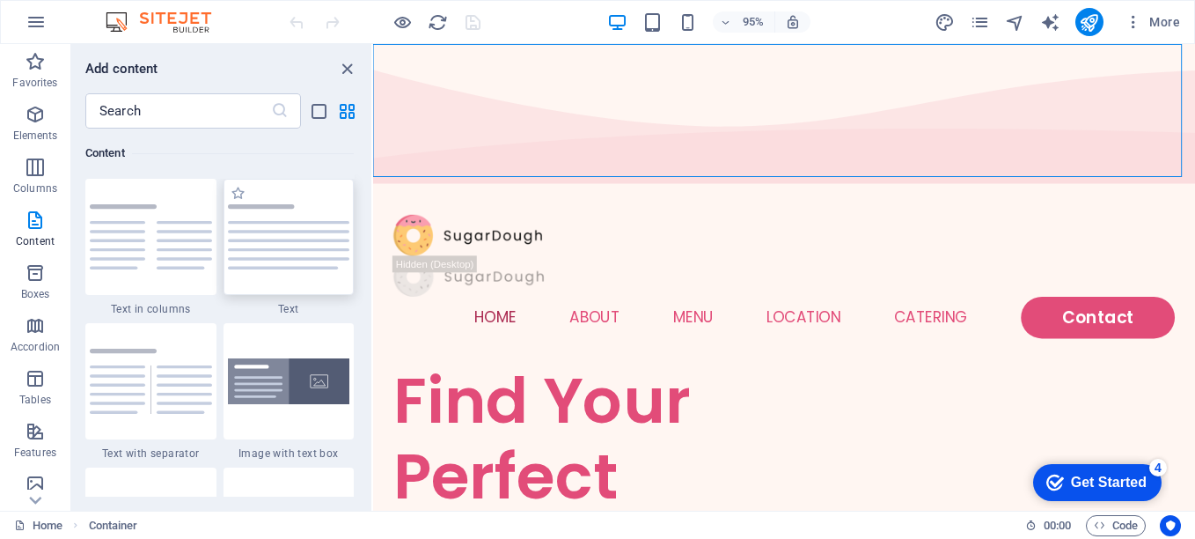
click at [282, 290] on div at bounding box center [289, 237] width 131 height 116
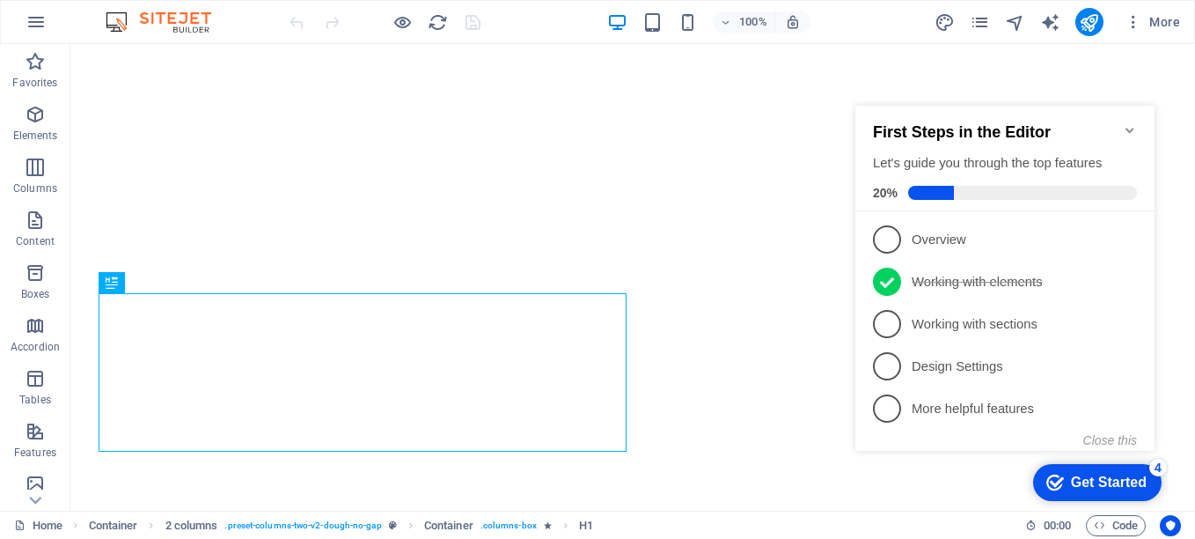
click at [1122, 128] on h2 "First Steps in the Editor" at bounding box center [1005, 132] width 264 height 18
click at [1129, 125] on icon "Minimize checklist" at bounding box center [1130, 130] width 14 height 14
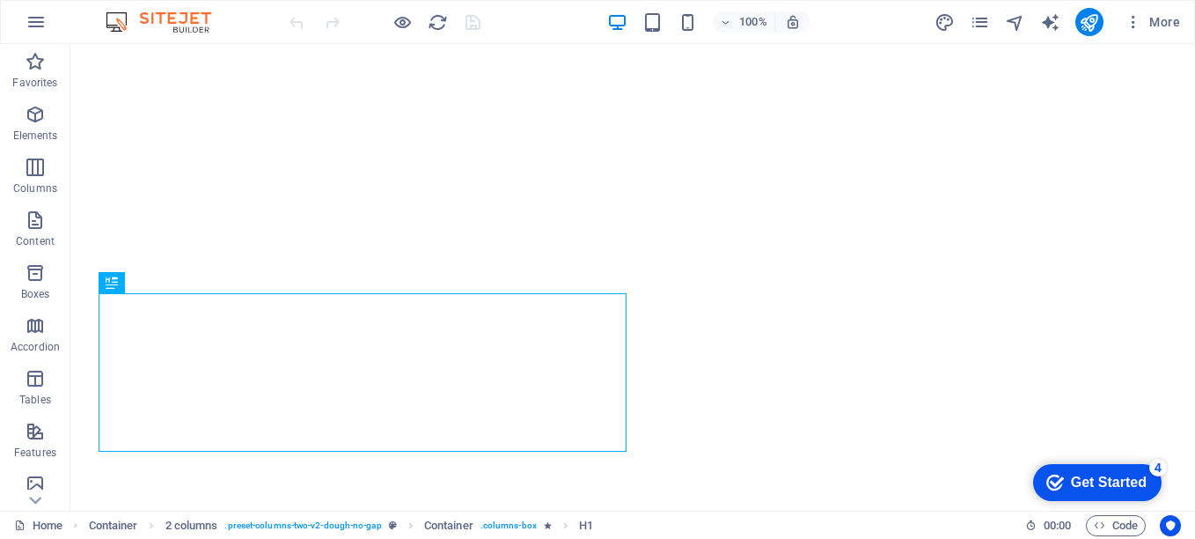
click at [1071, 474] on div "Get Started" at bounding box center [1109, 482] width 76 height 16
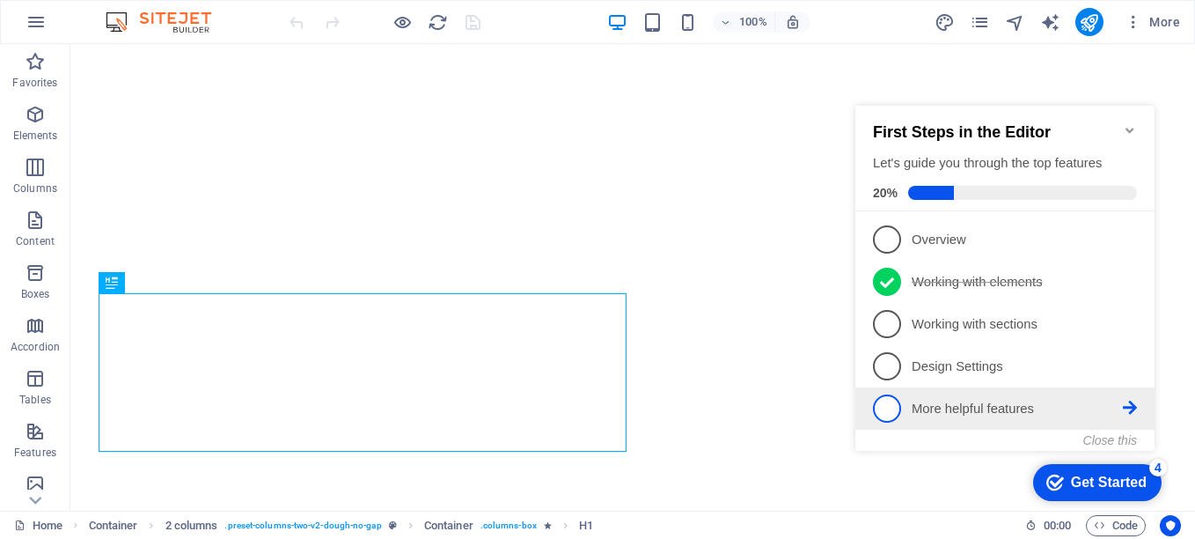
click at [887, 410] on span "5" at bounding box center [887, 408] width 28 height 28
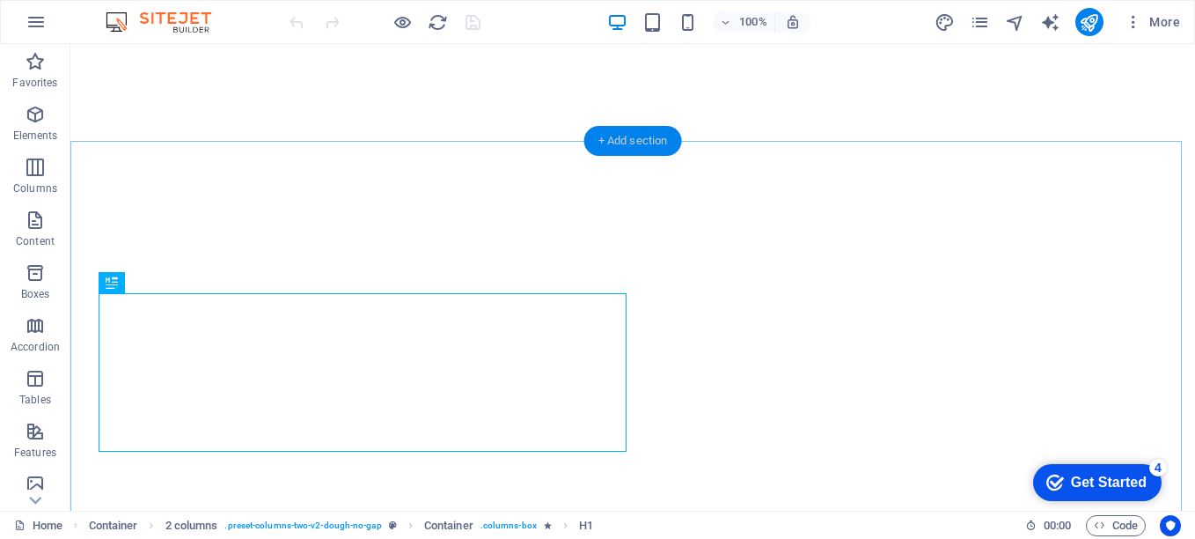
click at [645, 139] on div "+ Add section" at bounding box center [633, 141] width 98 height 30
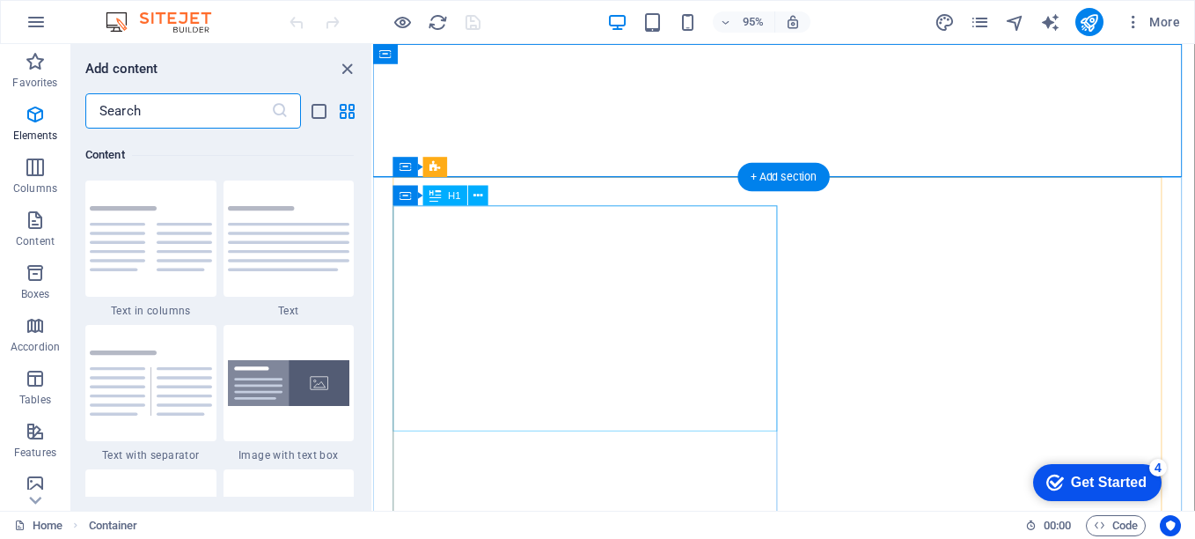
scroll to position [3080, 0]
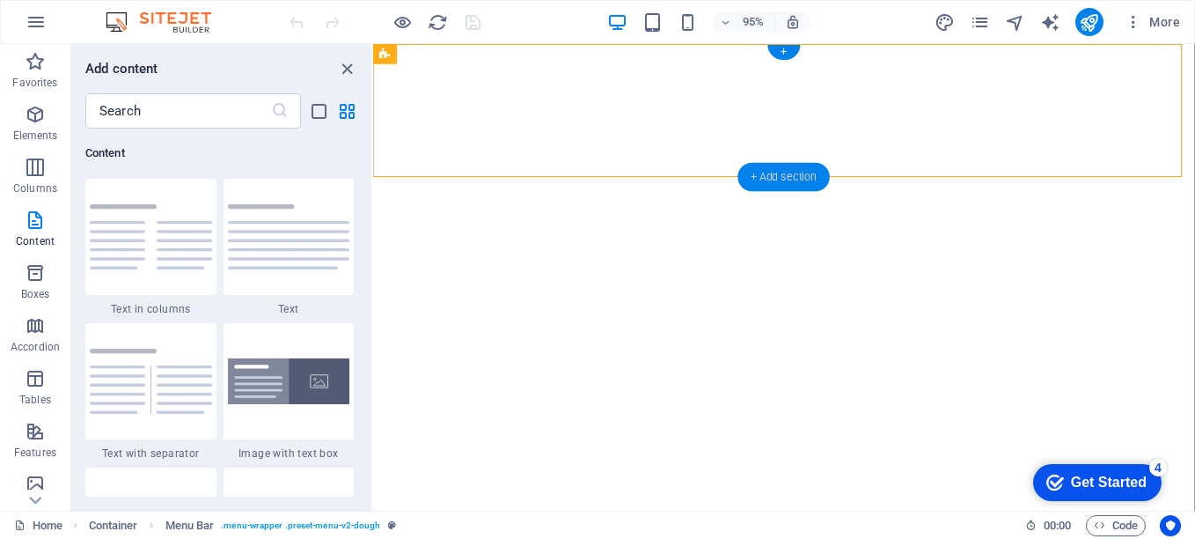
click at [777, 170] on div "+ Add section" at bounding box center [784, 177] width 92 height 28
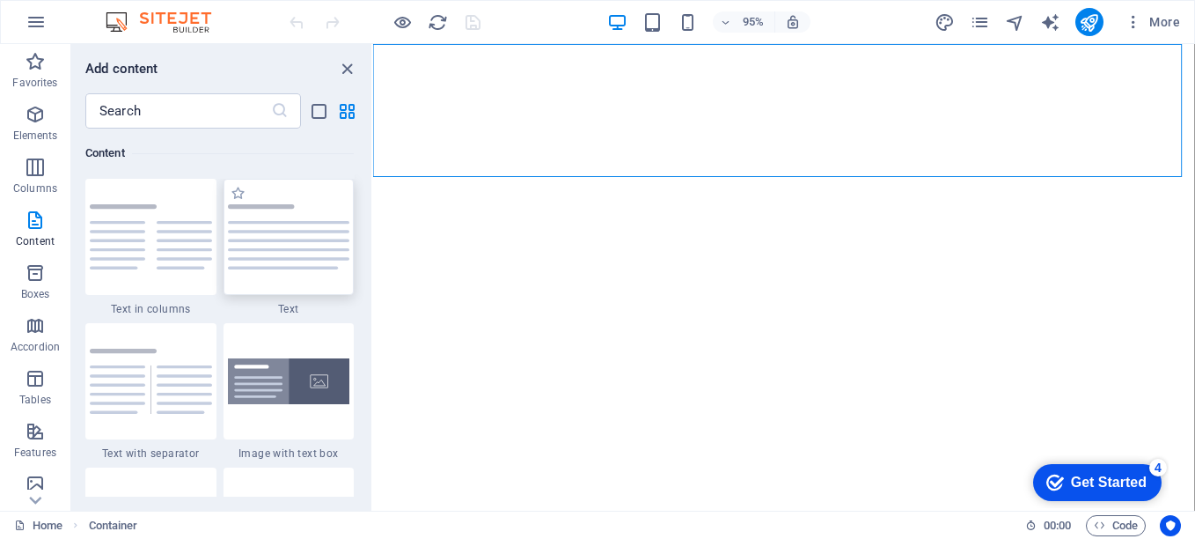
click at [301, 293] on div at bounding box center [289, 237] width 131 height 116
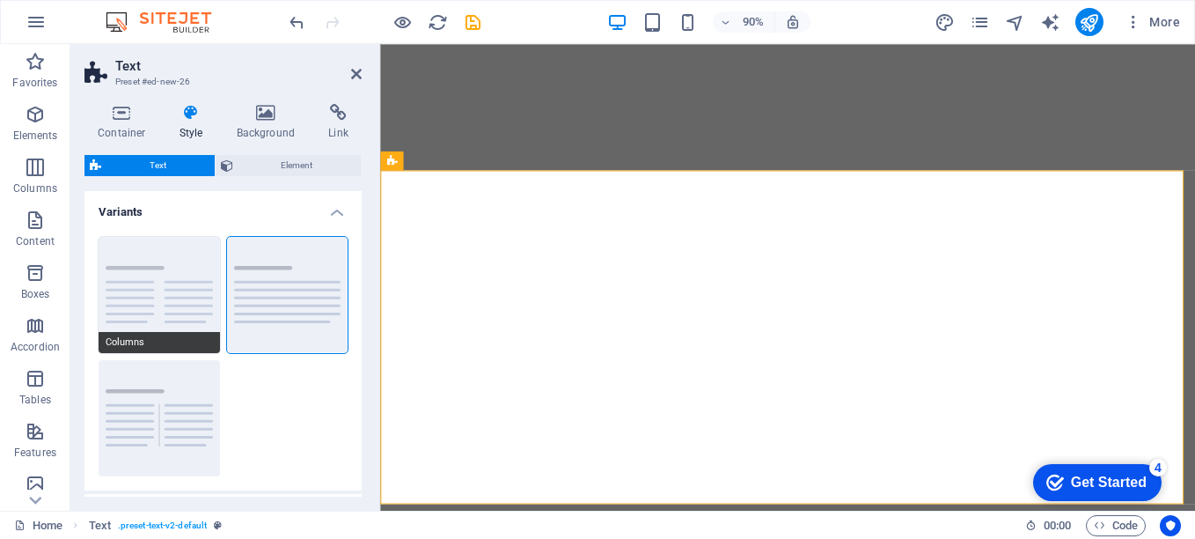
click at [187, 294] on button "Columns" at bounding box center [159, 295] width 121 height 116
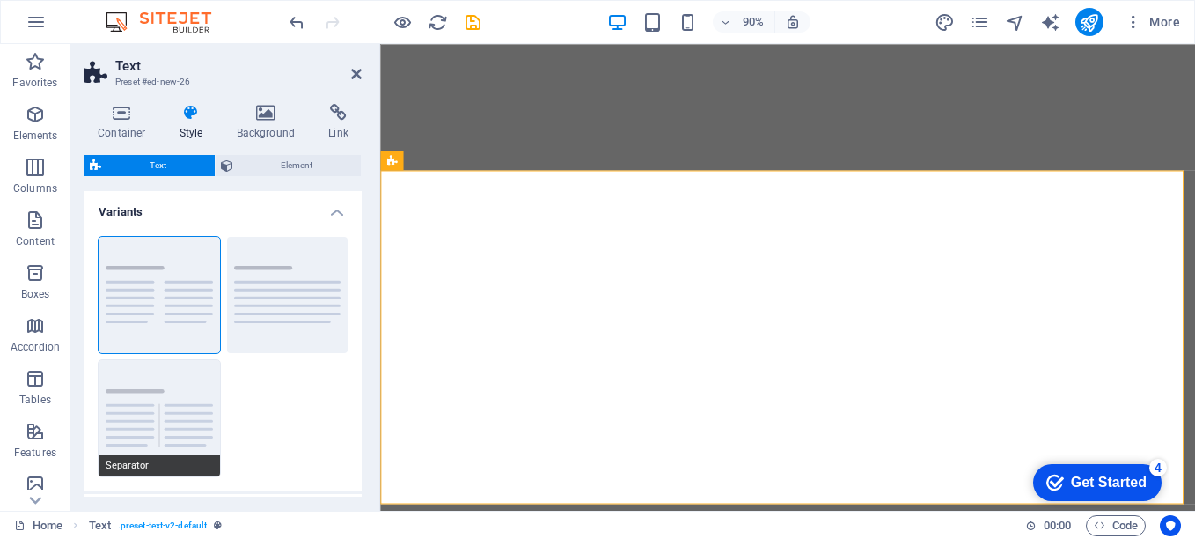
click at [158, 367] on button "Separator" at bounding box center [159, 418] width 121 height 116
type input "4"
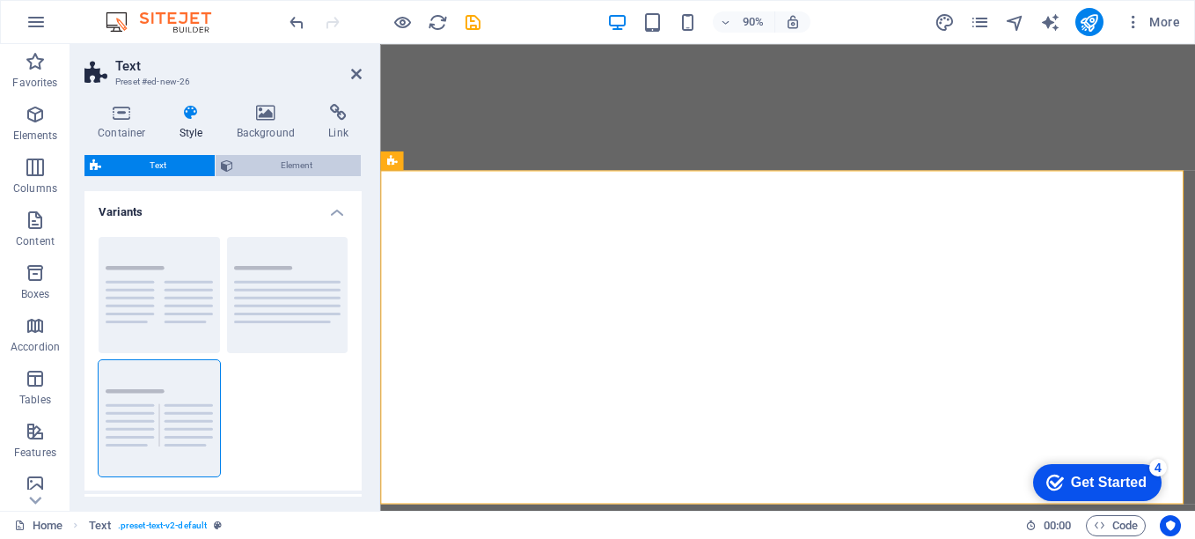
click at [293, 173] on span "Element" at bounding box center [298, 165] width 118 height 21
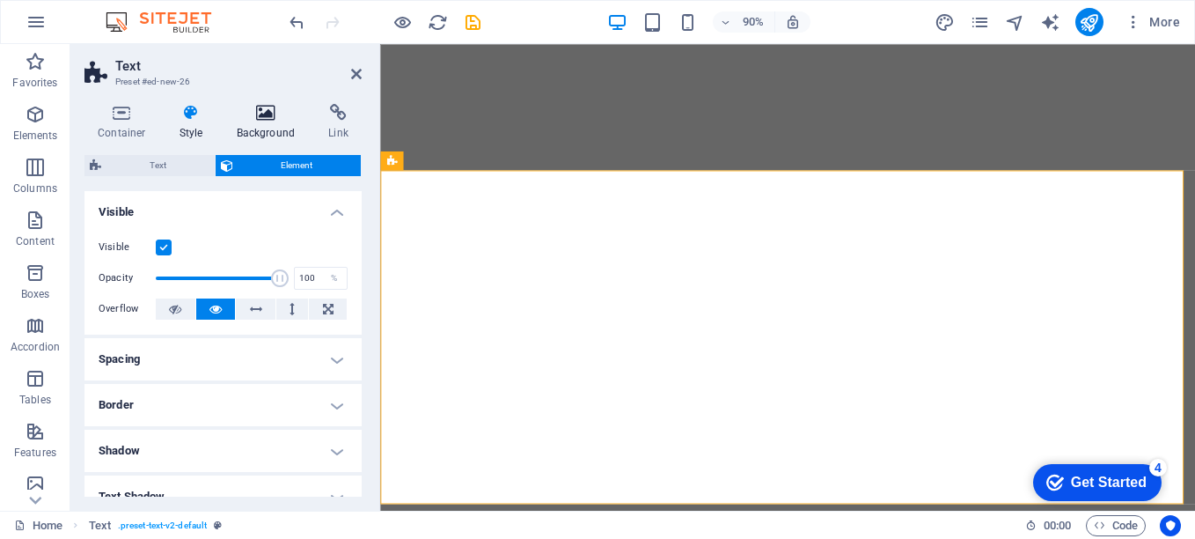
click at [272, 123] on h4 "Background" at bounding box center [270, 122] width 92 height 37
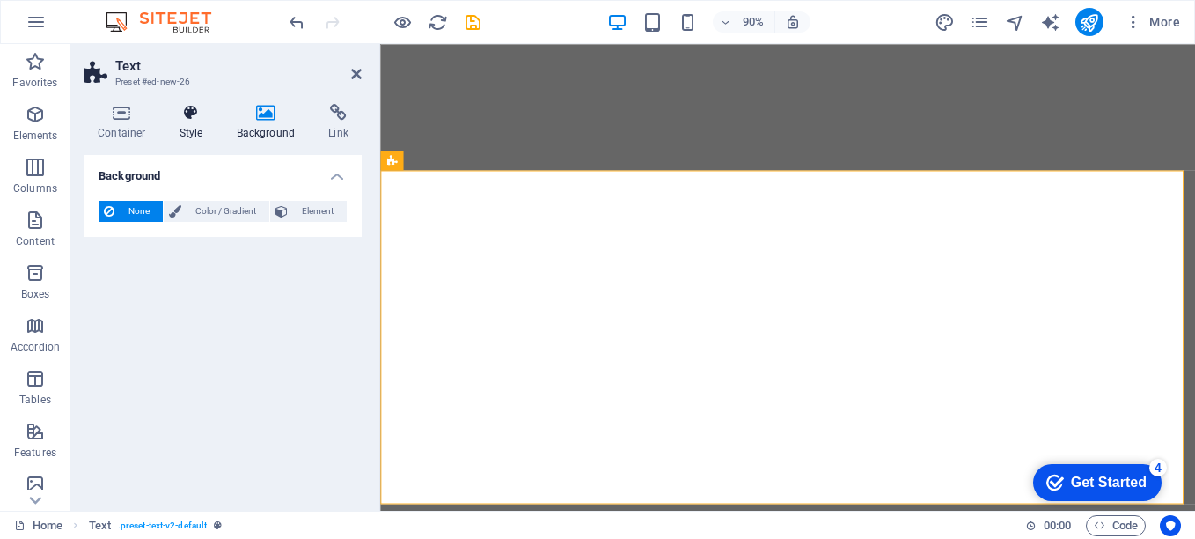
click at [207, 126] on h4 "Style" at bounding box center [194, 122] width 57 height 37
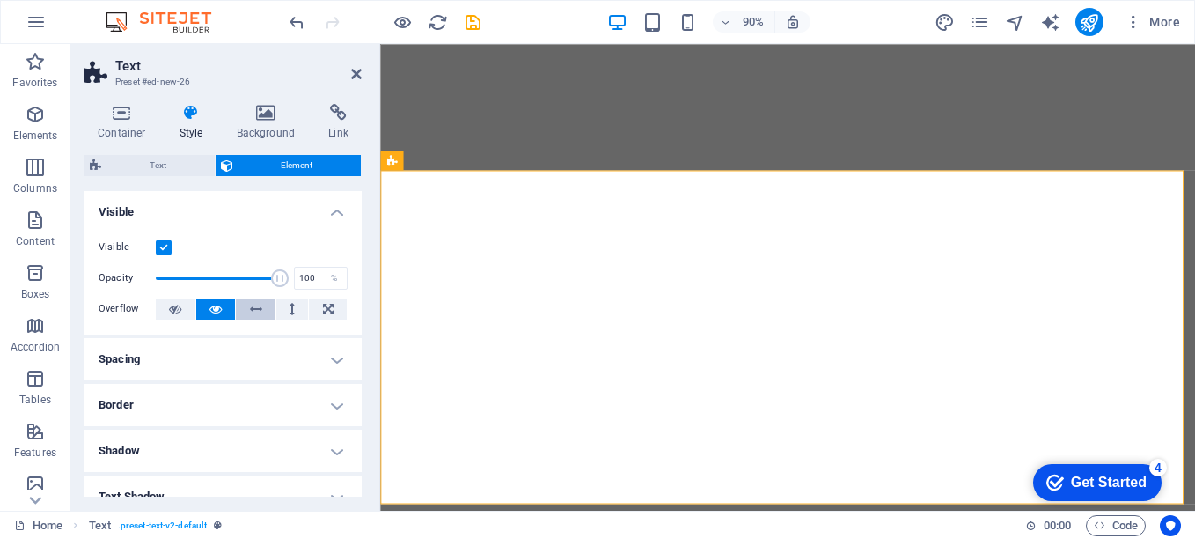
click at [258, 307] on icon at bounding box center [256, 308] width 12 height 21
click at [305, 430] on h4 "Shadow" at bounding box center [223, 451] width 277 height 42
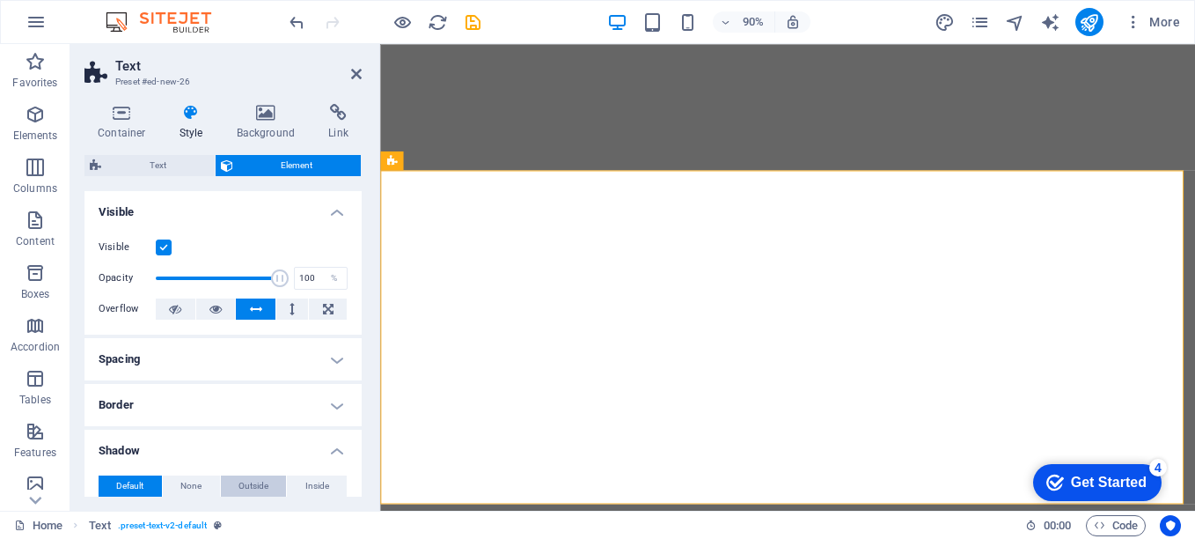
click at [254, 489] on span "Outside" at bounding box center [254, 485] width 30 height 21
type input "2"
type input "4"
click at [1035, 472] on div "checkmark Get Started 4" at bounding box center [1097, 482] width 129 height 37
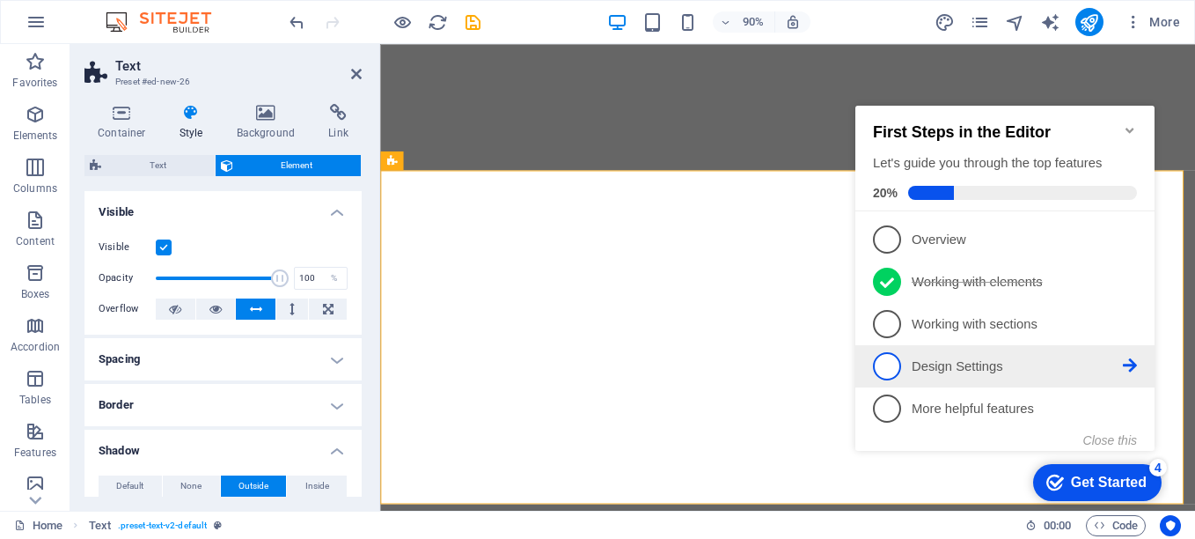
click at [994, 347] on li "4 Design Settings - incomplete" at bounding box center [1005, 366] width 299 height 42
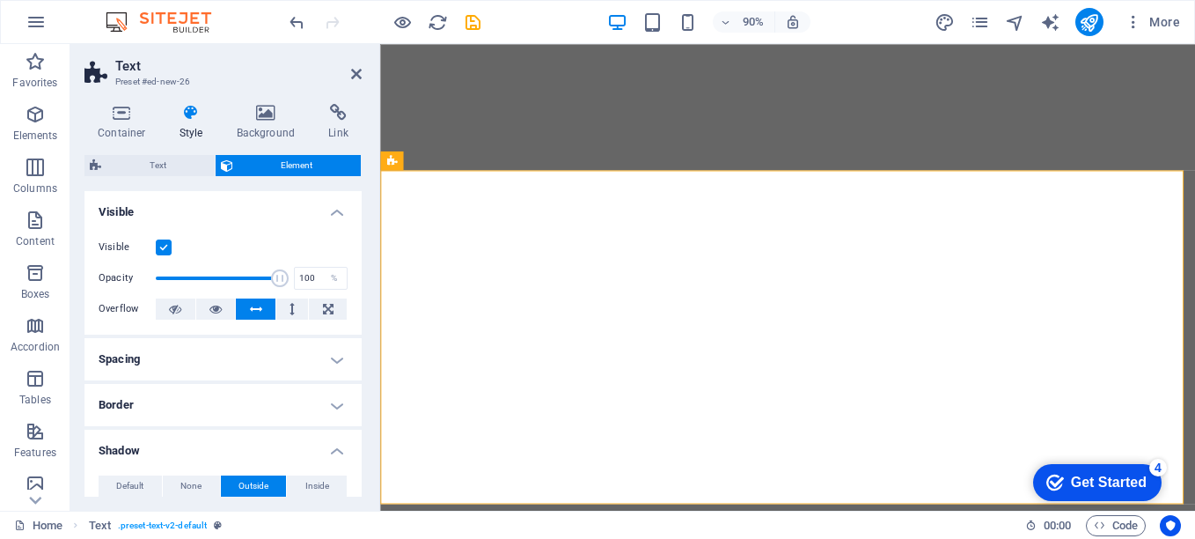
click at [1064, 464] on div "checkmark Get Started 4" at bounding box center [1097, 482] width 129 height 37
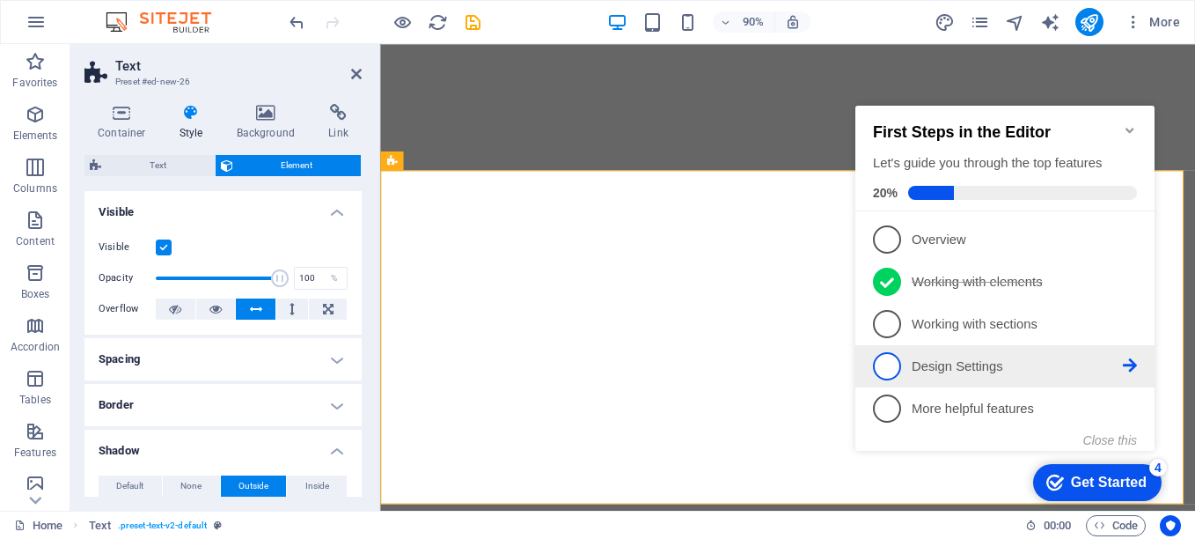
click at [860, 381] on li "4 Design Settings - incomplete" at bounding box center [1005, 366] width 299 height 42
